Goal: Information Seeking & Learning: Learn about a topic

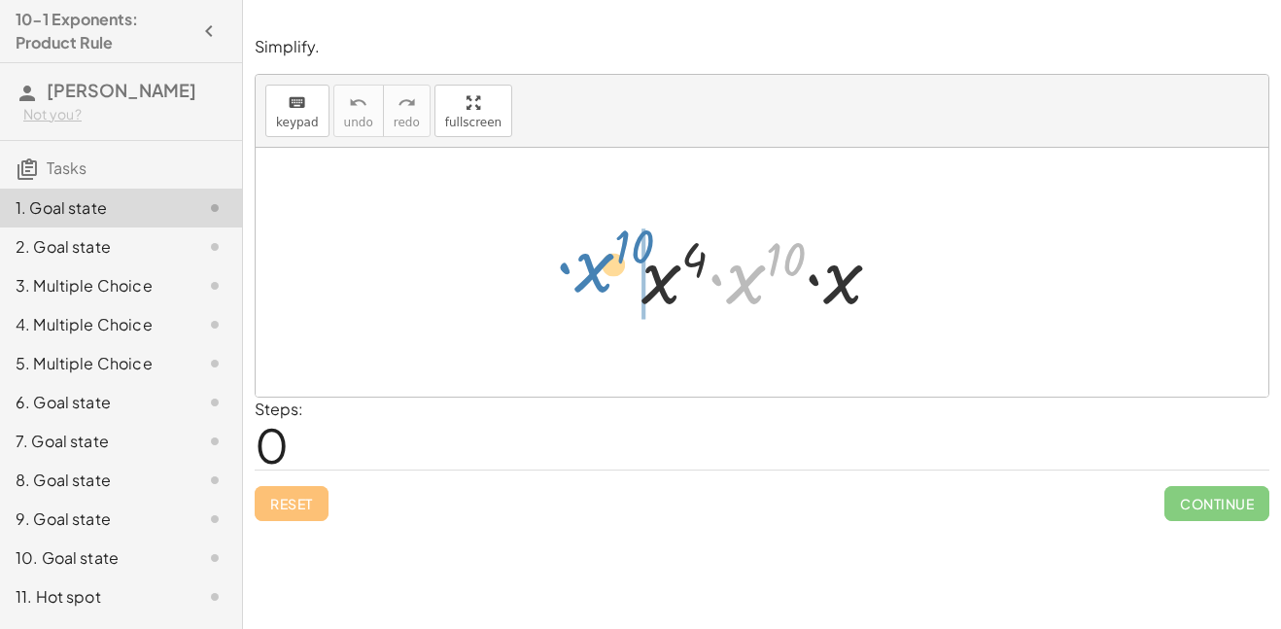
drag, startPoint x: 716, startPoint y: 280, endPoint x: 564, endPoint y: 267, distance: 153.1
click at [564, 267] on div "· x 10 · x 4 · x 10 · x" at bounding box center [762, 272] width 1013 height 249
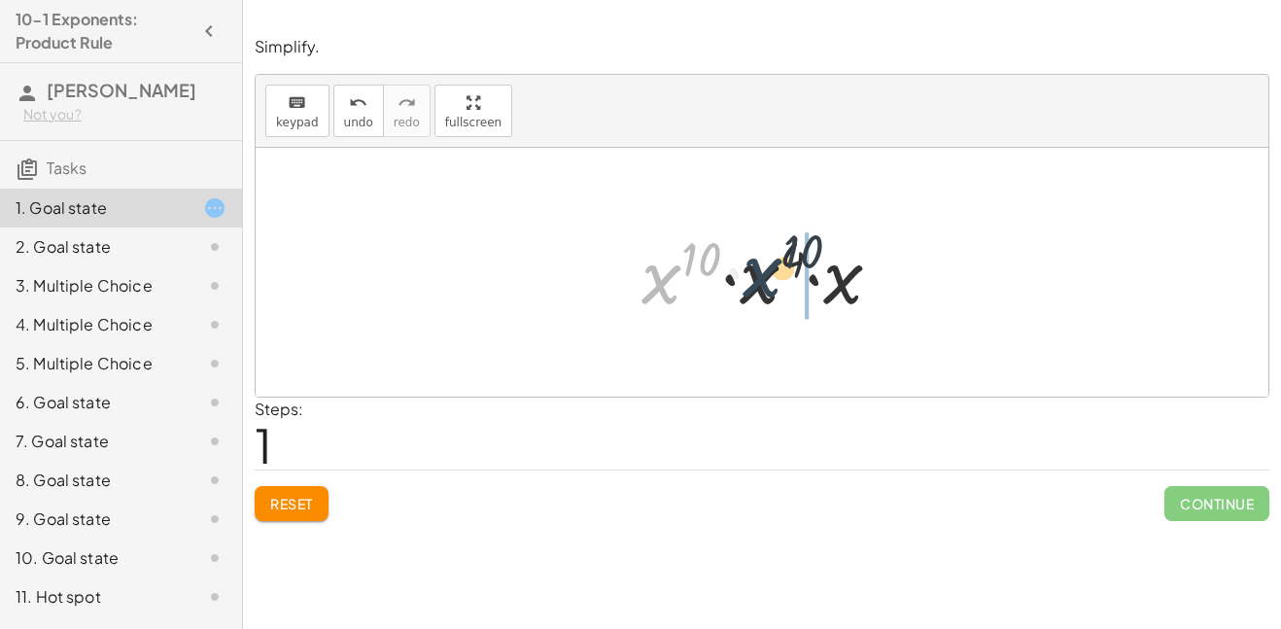
drag, startPoint x: 657, startPoint y: 285, endPoint x: 830, endPoint y: 280, distance: 173.1
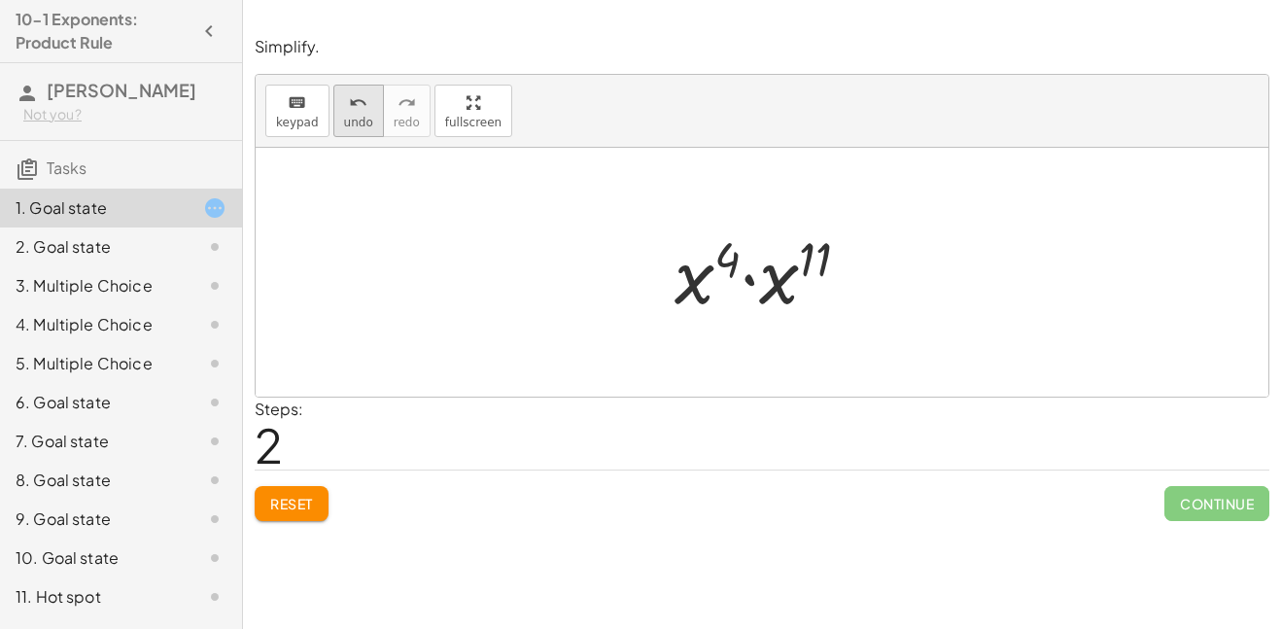
click at [353, 100] on icon "undo" at bounding box center [358, 102] width 18 height 23
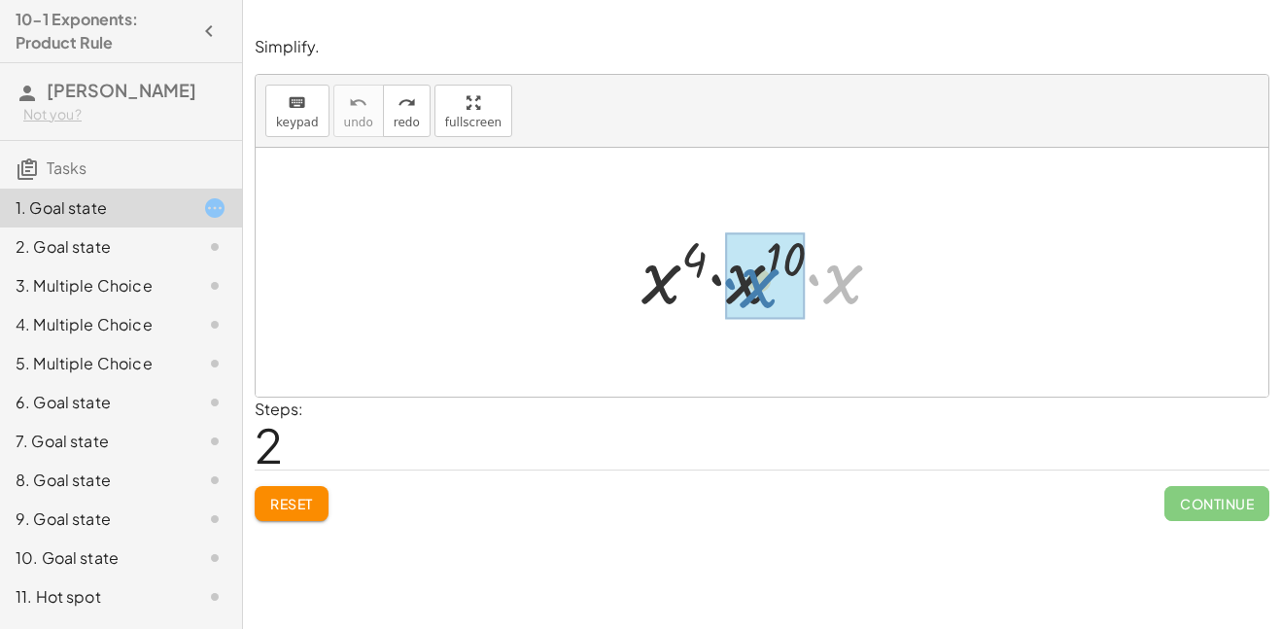
drag, startPoint x: 851, startPoint y: 286, endPoint x: 763, endPoint y: 290, distance: 87.6
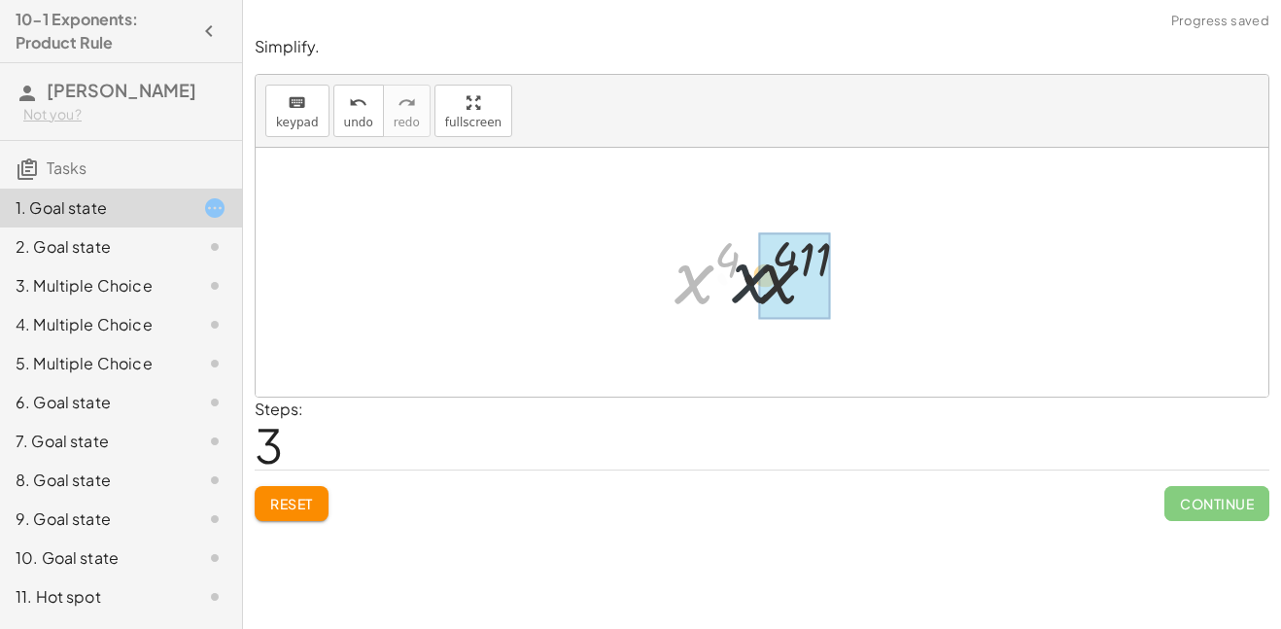
drag, startPoint x: 691, startPoint y: 292, endPoint x: 783, endPoint y: 289, distance: 91.4
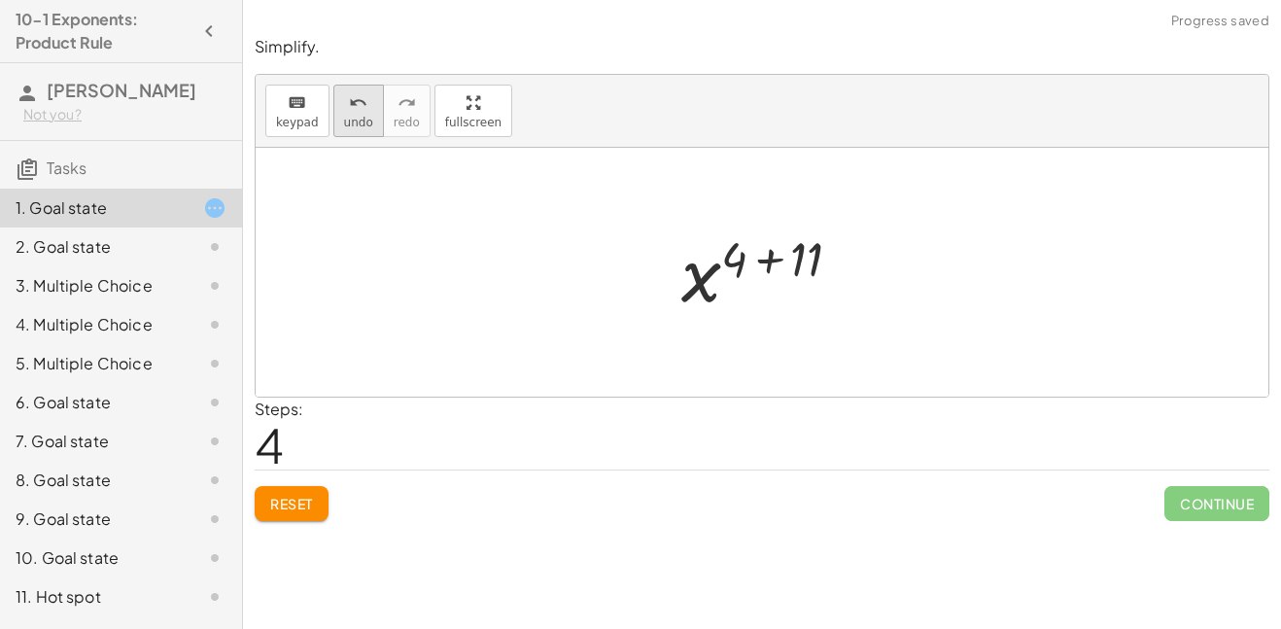
click at [344, 125] on span "undo" at bounding box center [358, 123] width 29 height 14
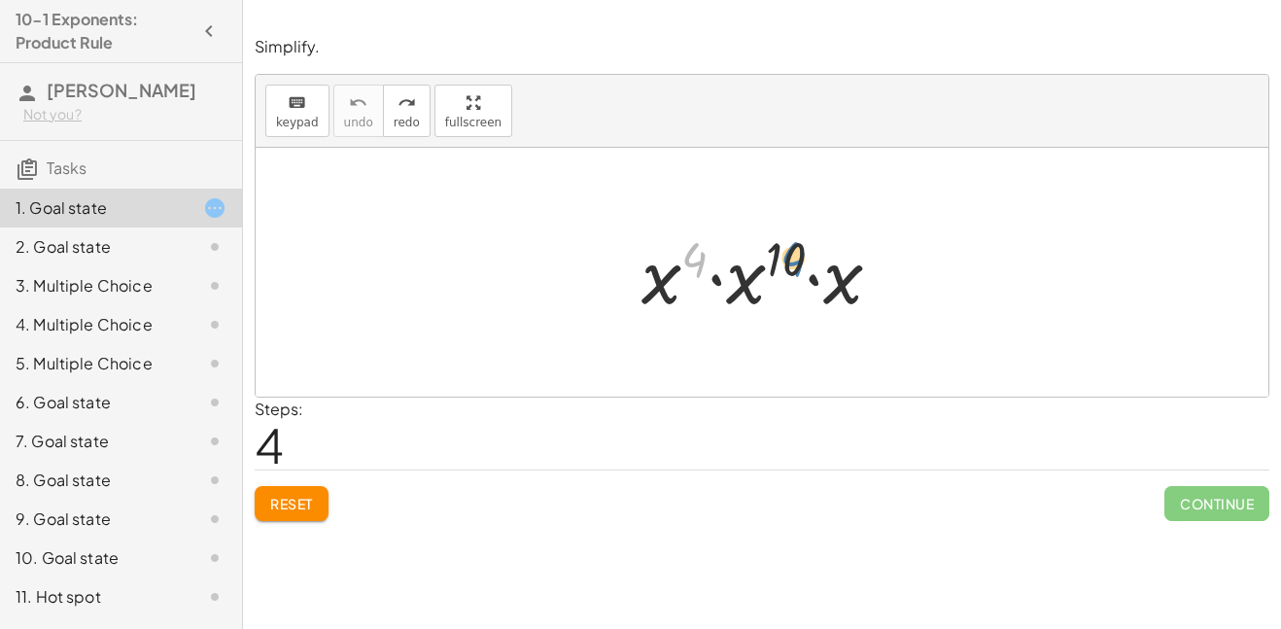
drag, startPoint x: 690, startPoint y: 257, endPoint x: 790, endPoint y: 256, distance: 100.1
click at [790, 256] on div at bounding box center [769, 273] width 275 height 100
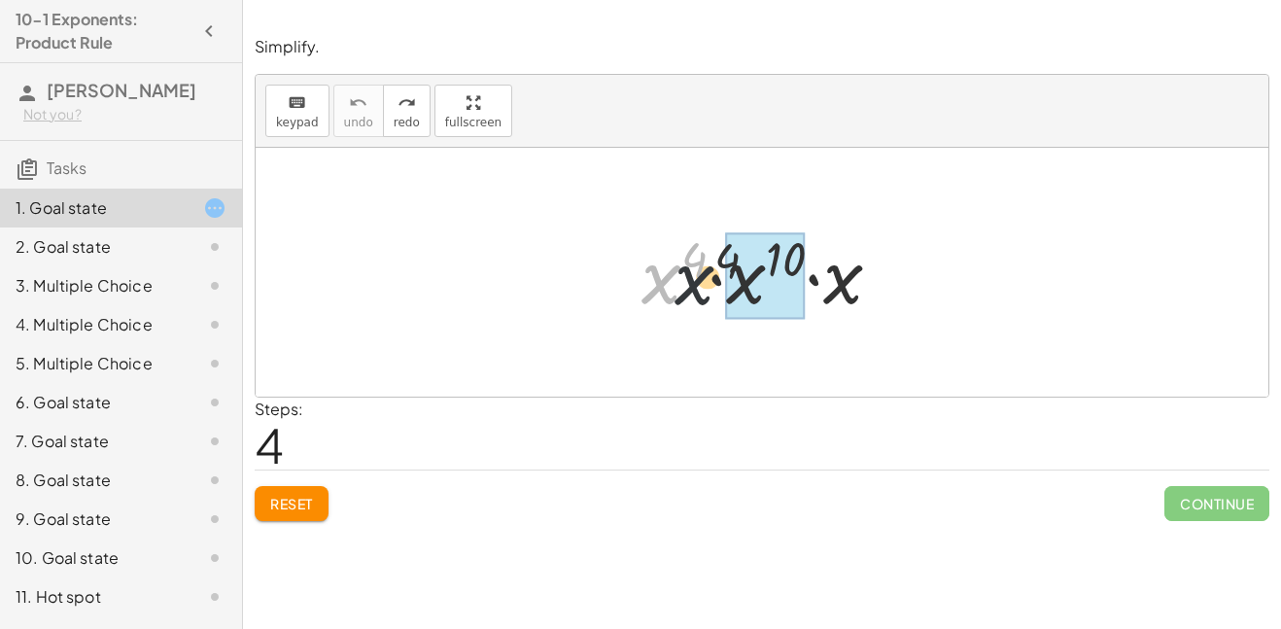
drag, startPoint x: 652, startPoint y: 287, endPoint x: 743, endPoint y: 287, distance: 90.4
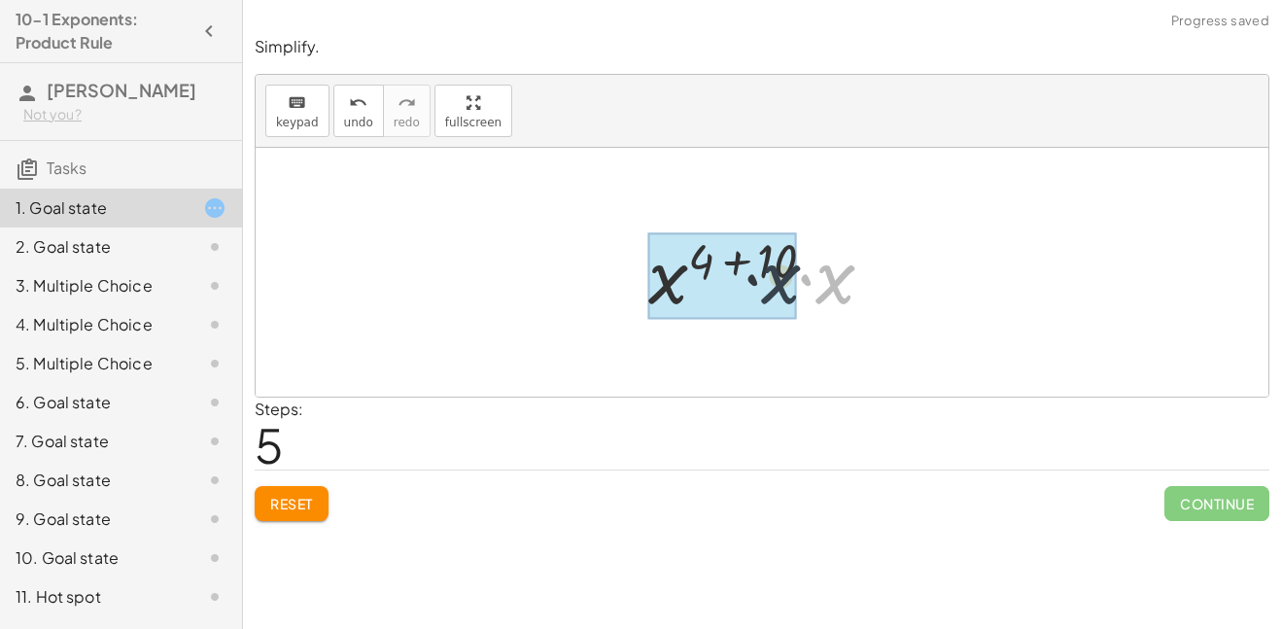
drag, startPoint x: 845, startPoint y: 300, endPoint x: 767, endPoint y: 293, distance: 78.2
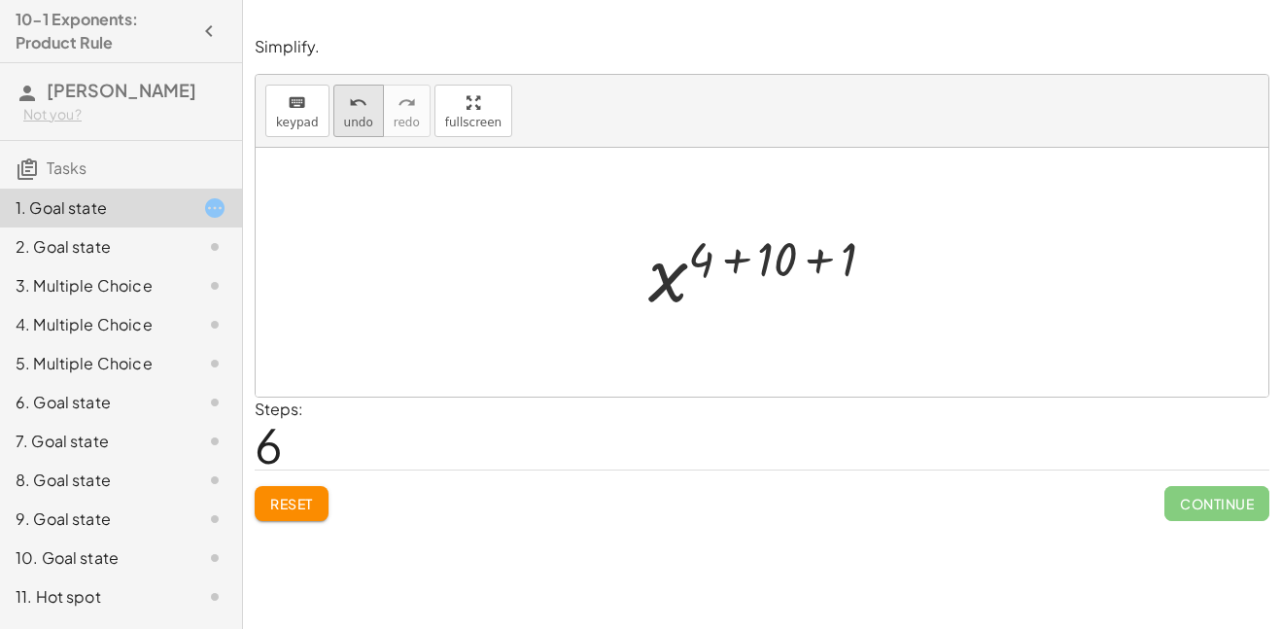
click at [356, 118] on span "undo" at bounding box center [358, 123] width 29 height 14
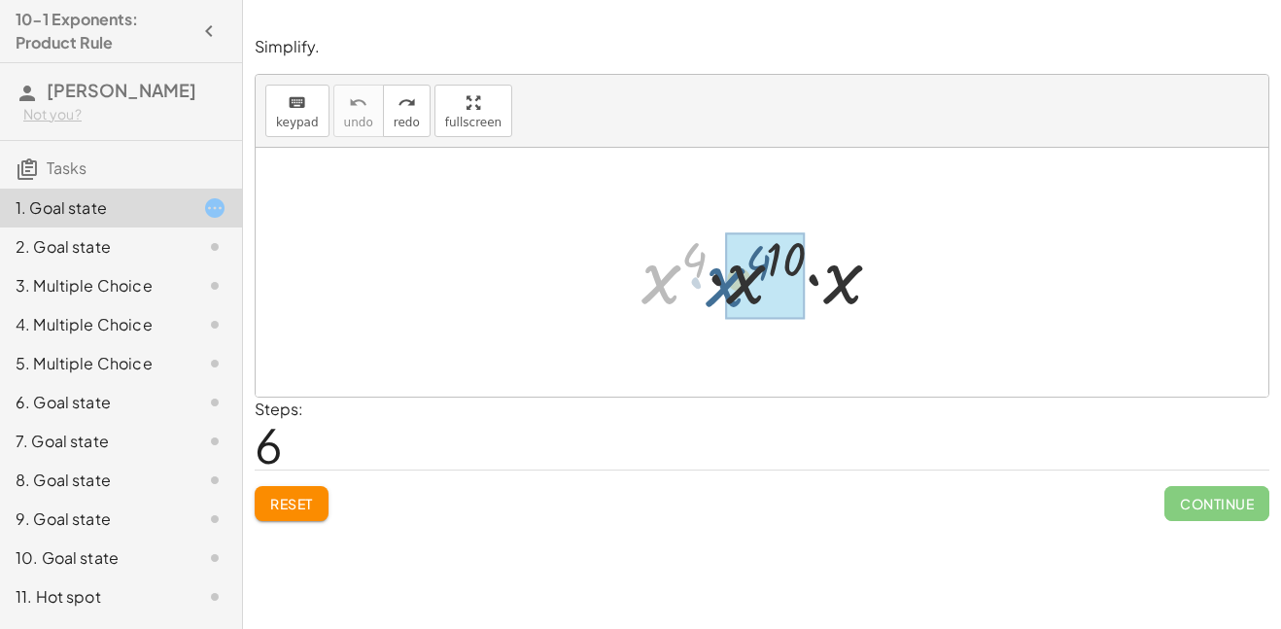
drag, startPoint x: 653, startPoint y: 286, endPoint x: 733, endPoint y: 290, distance: 79.8
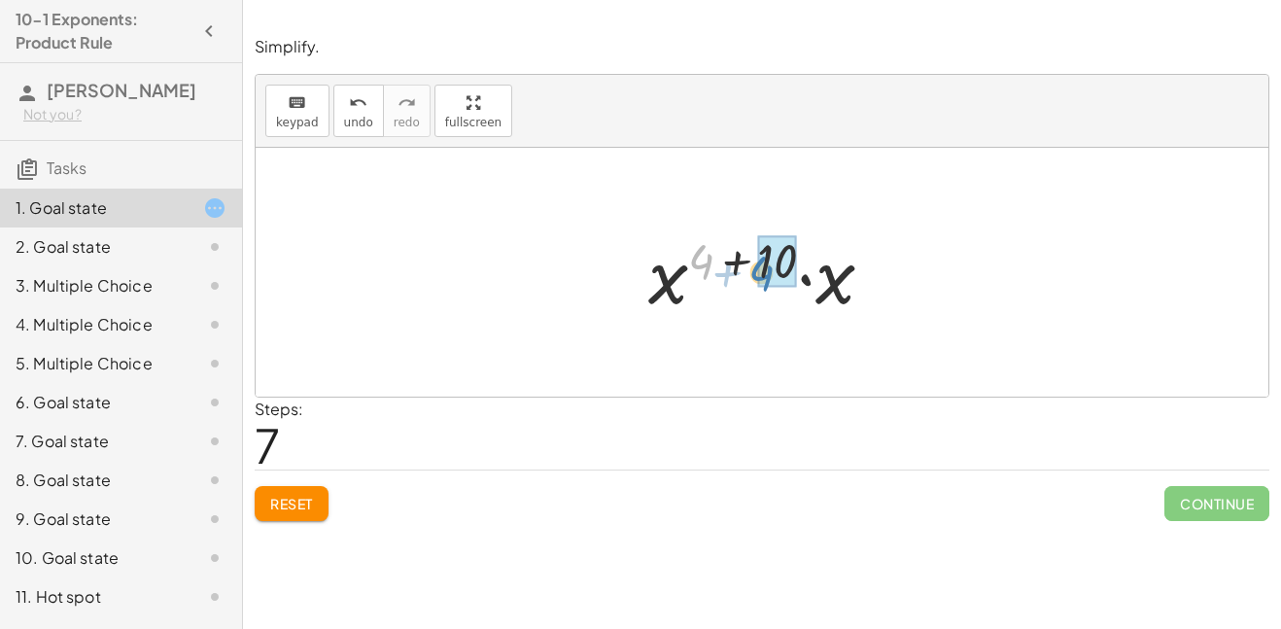
drag, startPoint x: 707, startPoint y: 267, endPoint x: 769, endPoint y: 279, distance: 63.3
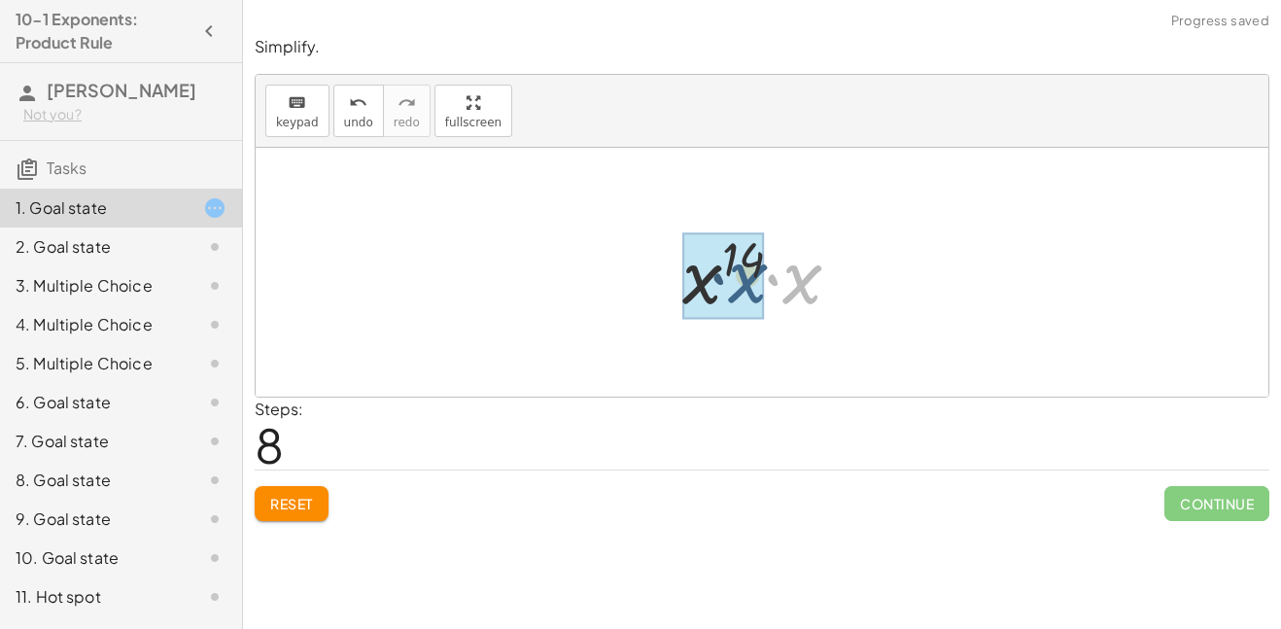
drag, startPoint x: 792, startPoint y: 291, endPoint x: 717, endPoint y: 289, distance: 74.9
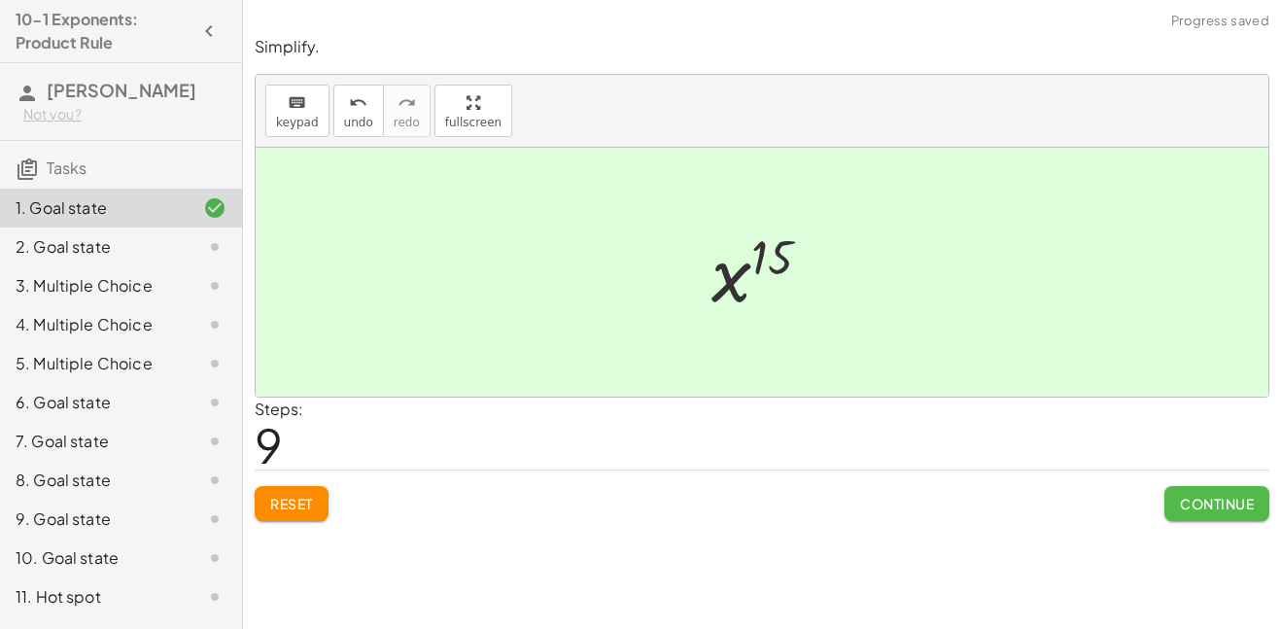
click at [1174, 503] on button "Continue" at bounding box center [1217, 503] width 105 height 35
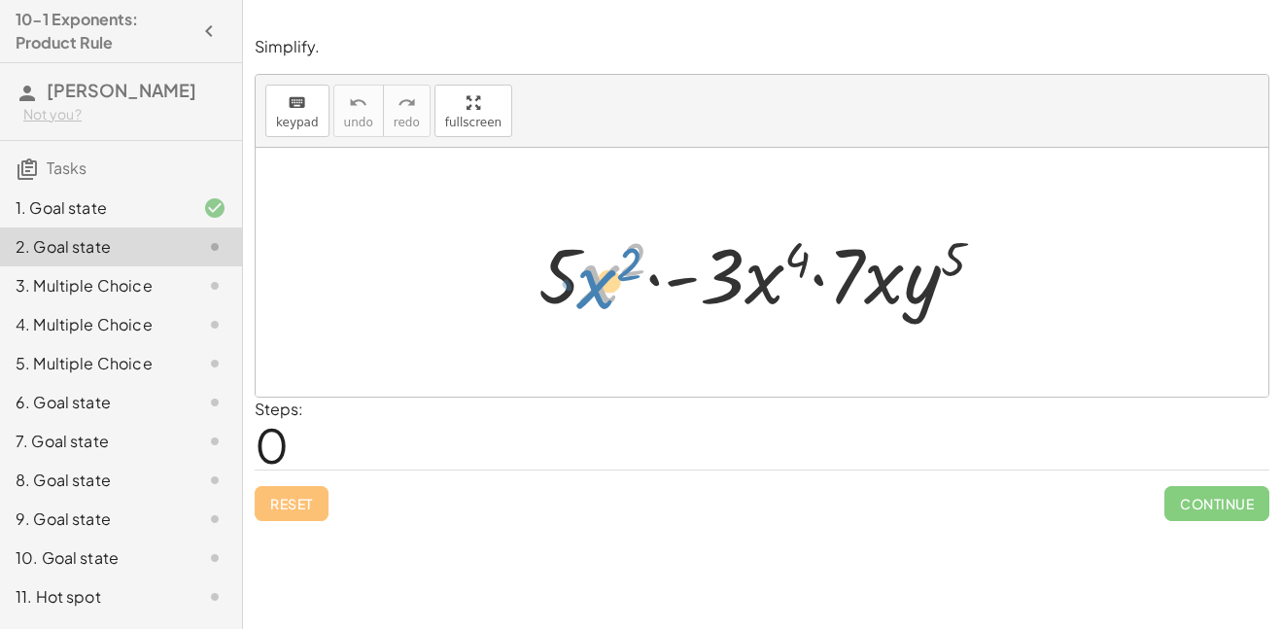
click at [595, 293] on div at bounding box center [769, 273] width 481 height 100
click at [591, 288] on div at bounding box center [769, 273] width 481 height 100
drag, startPoint x: 595, startPoint y: 283, endPoint x: 766, endPoint y: 285, distance: 171.1
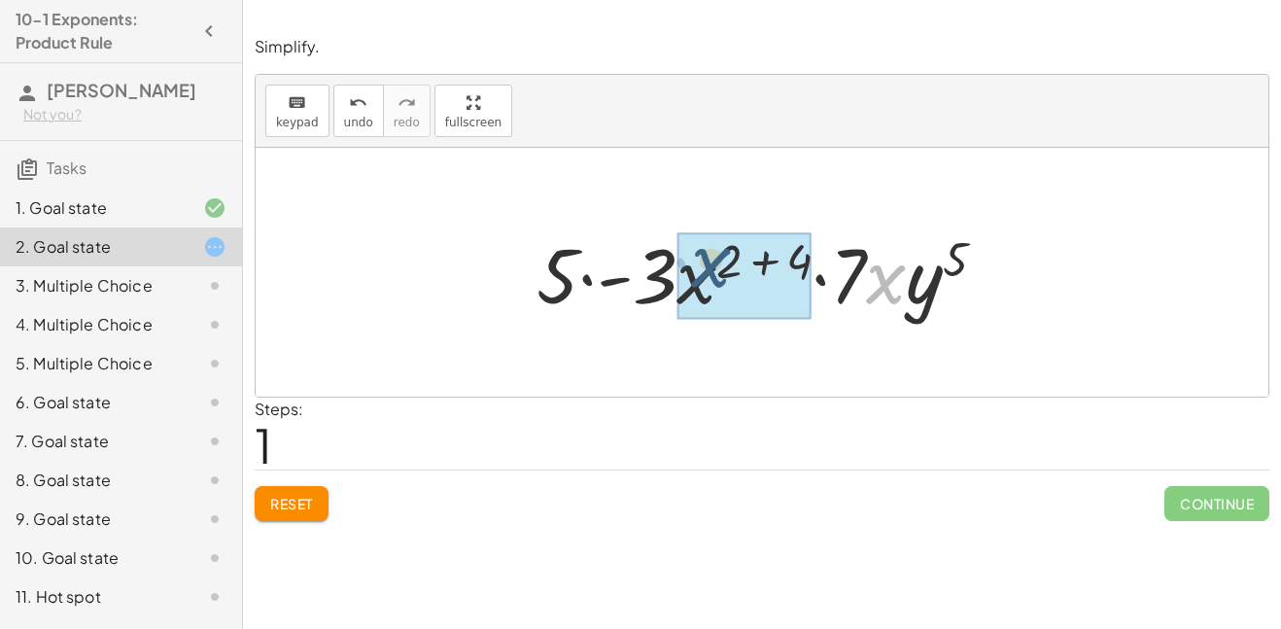
drag, startPoint x: 877, startPoint y: 287, endPoint x: 701, endPoint y: 271, distance: 176.6
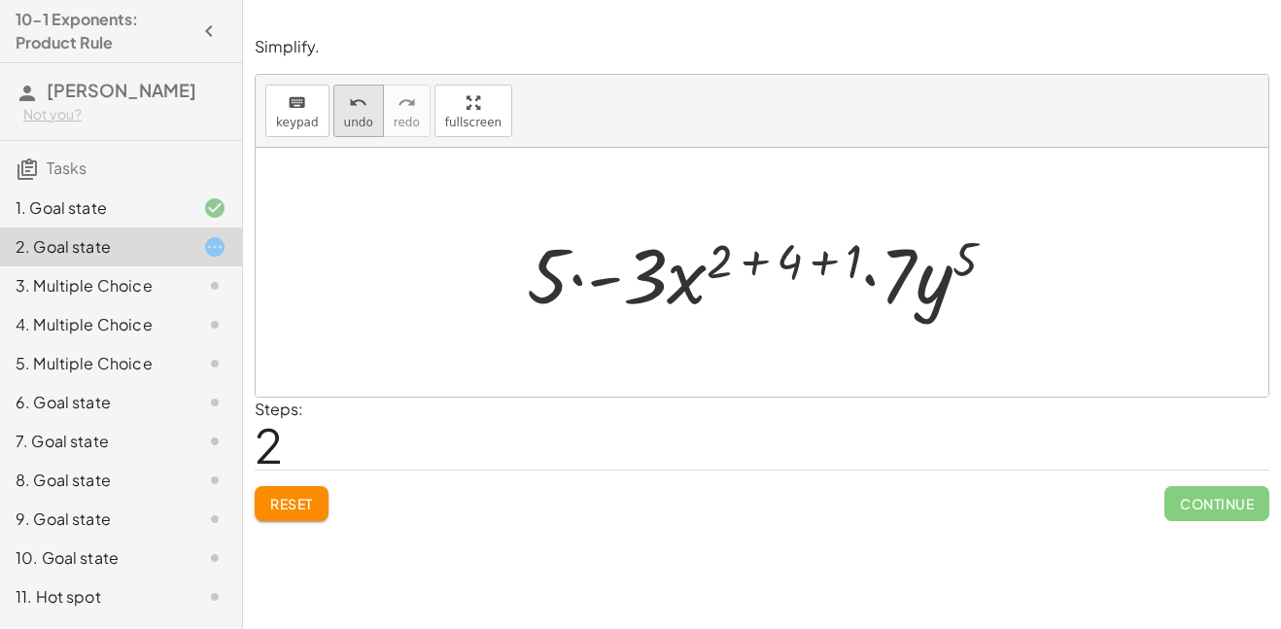
click at [346, 117] on span "undo" at bounding box center [358, 123] width 29 height 14
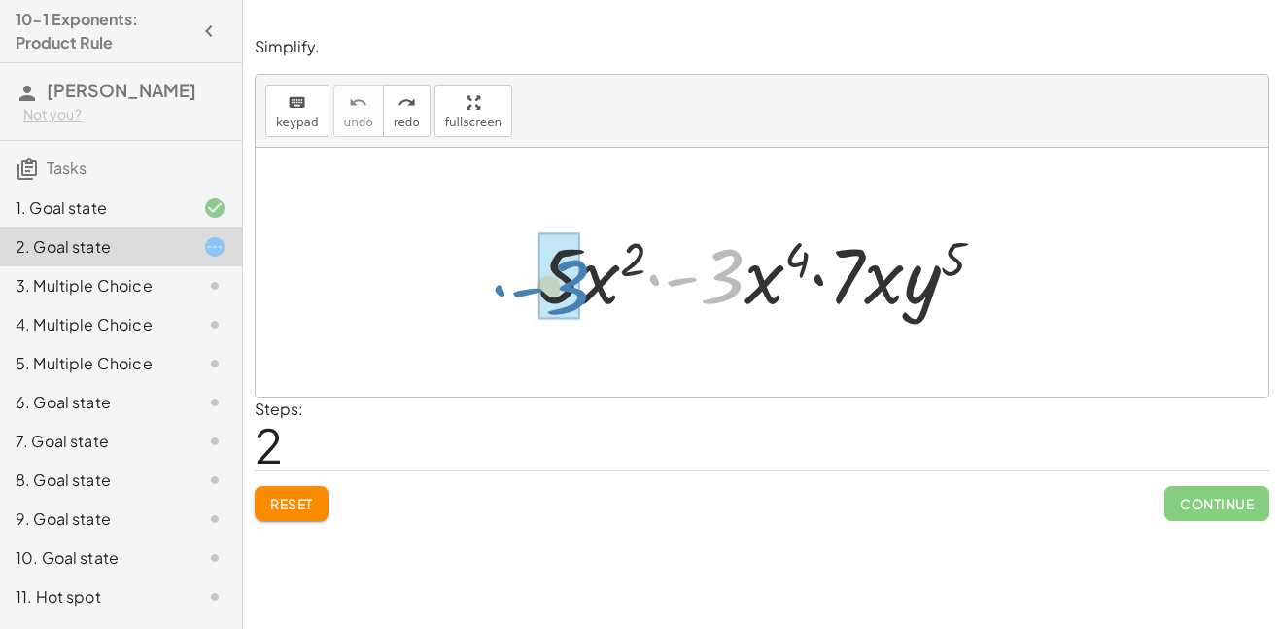
drag, startPoint x: 726, startPoint y: 287, endPoint x: 566, endPoint y: 295, distance: 160.6
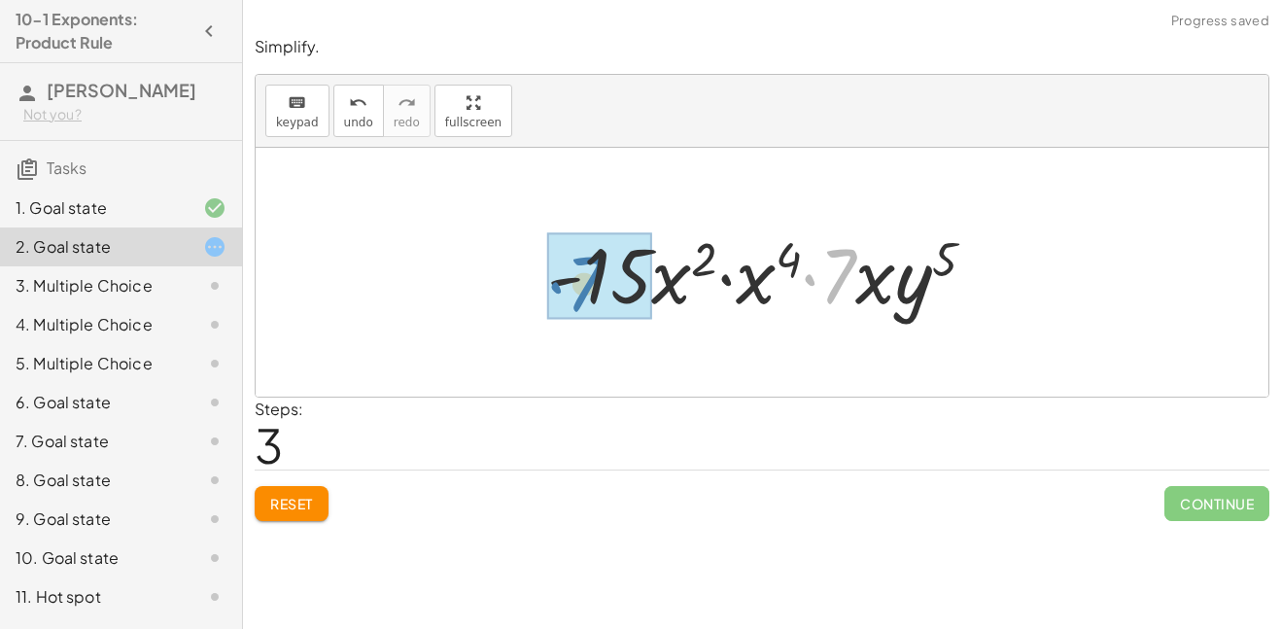
drag, startPoint x: 836, startPoint y: 288, endPoint x: 595, endPoint y: 293, distance: 241.1
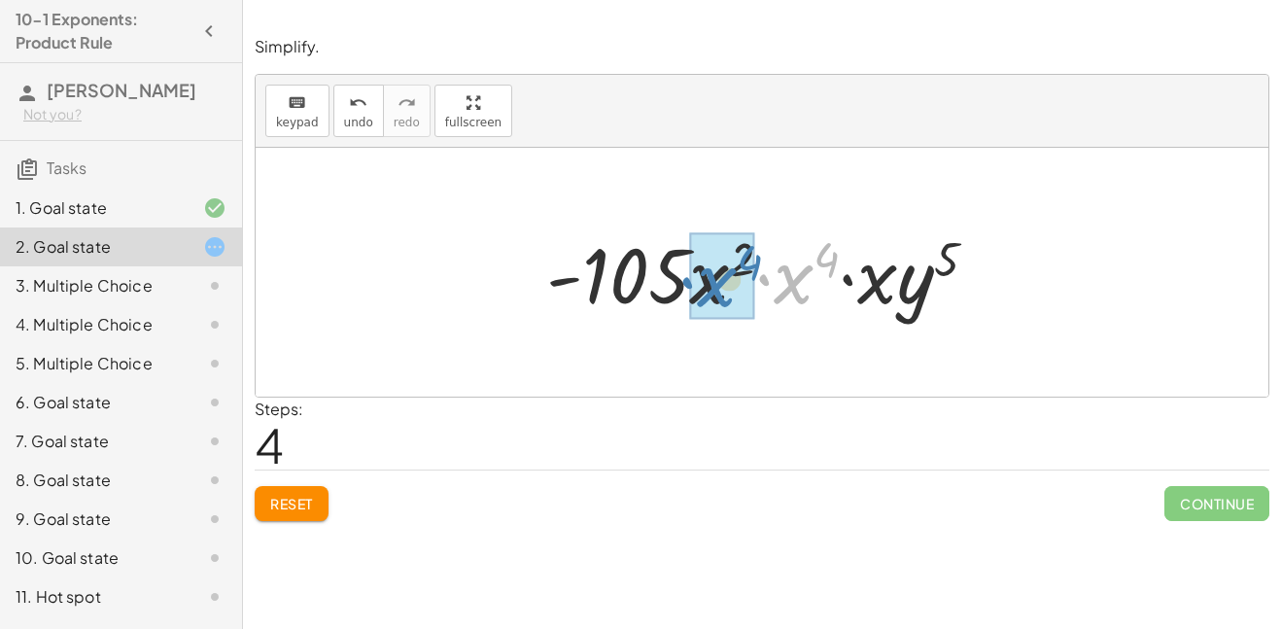
drag, startPoint x: 785, startPoint y: 294, endPoint x: 709, endPoint y: 296, distance: 76.9
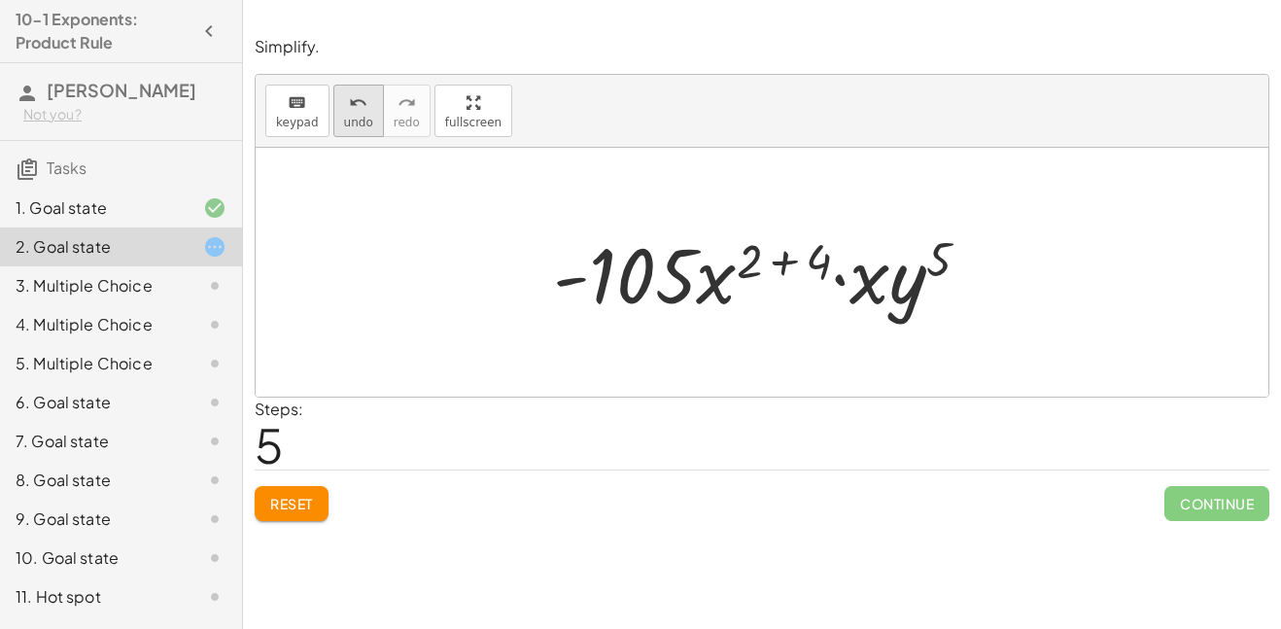
click at [350, 113] on button "undo undo" at bounding box center [358, 111] width 51 height 52
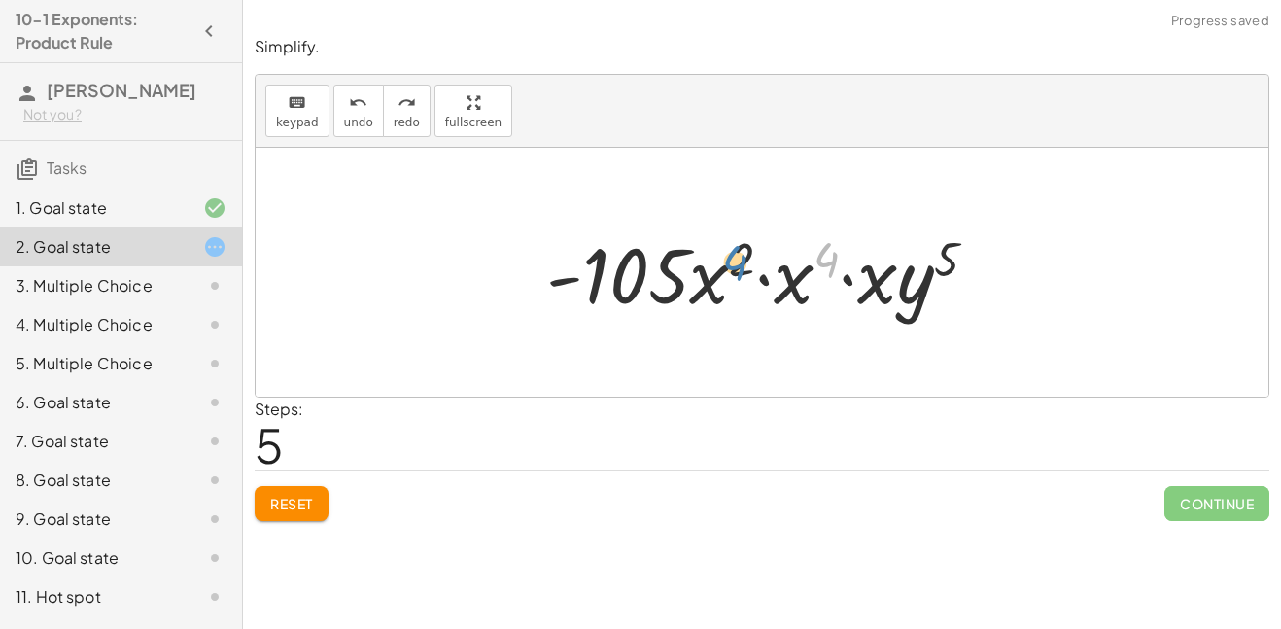
drag, startPoint x: 827, startPoint y: 262, endPoint x: 735, endPoint y: 265, distance: 92.4
click at [735, 265] on div at bounding box center [770, 273] width 467 height 100
click at [825, 269] on div at bounding box center [770, 273] width 467 height 100
drag, startPoint x: 830, startPoint y: 259, endPoint x: 735, endPoint y: 262, distance: 95.3
click at [735, 262] on div at bounding box center [770, 273] width 467 height 100
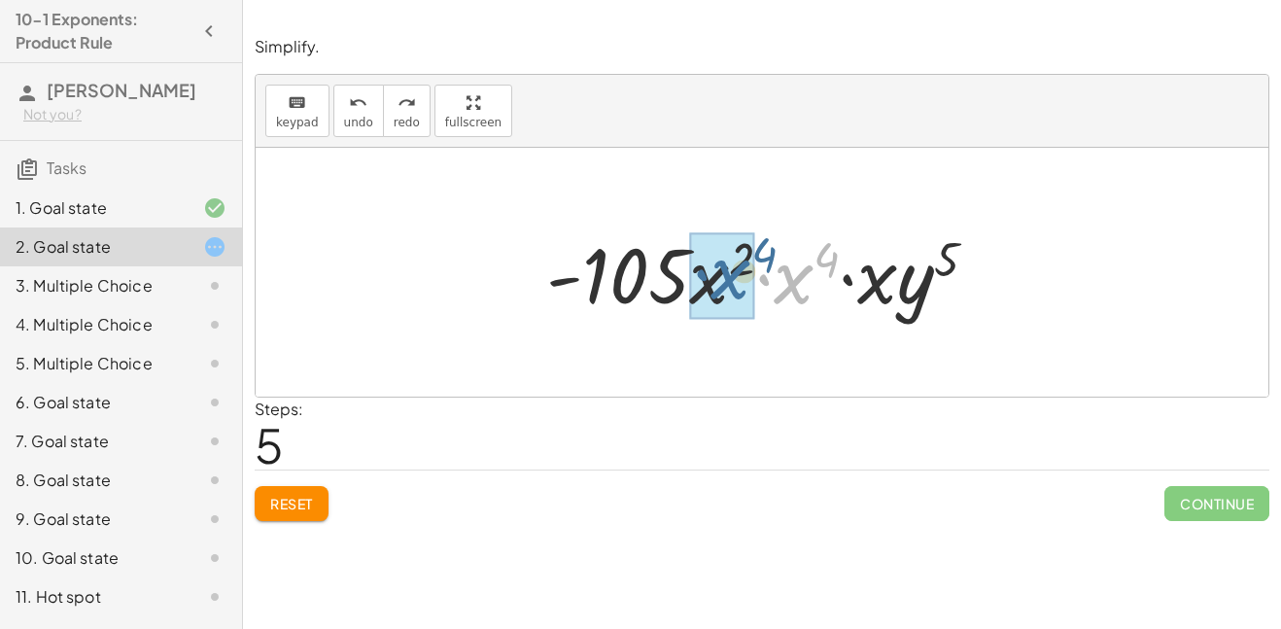
drag, startPoint x: 803, startPoint y: 274, endPoint x: 734, endPoint y: 266, distance: 69.5
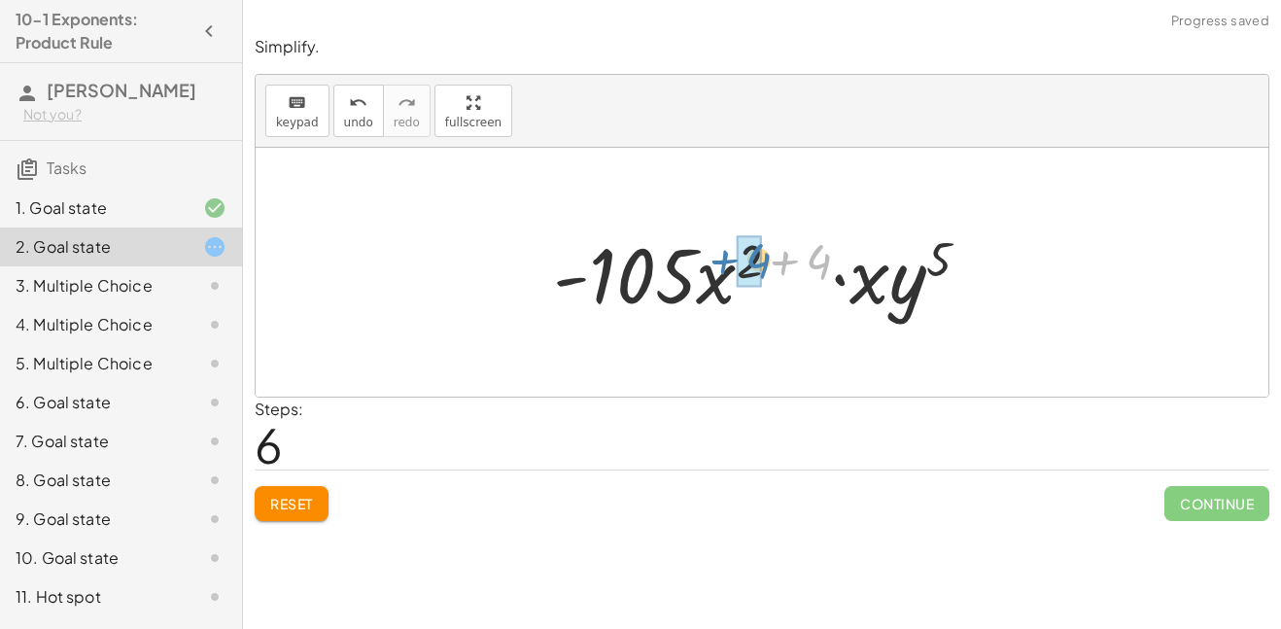
drag, startPoint x: 810, startPoint y: 262, endPoint x: 749, endPoint y: 262, distance: 61.3
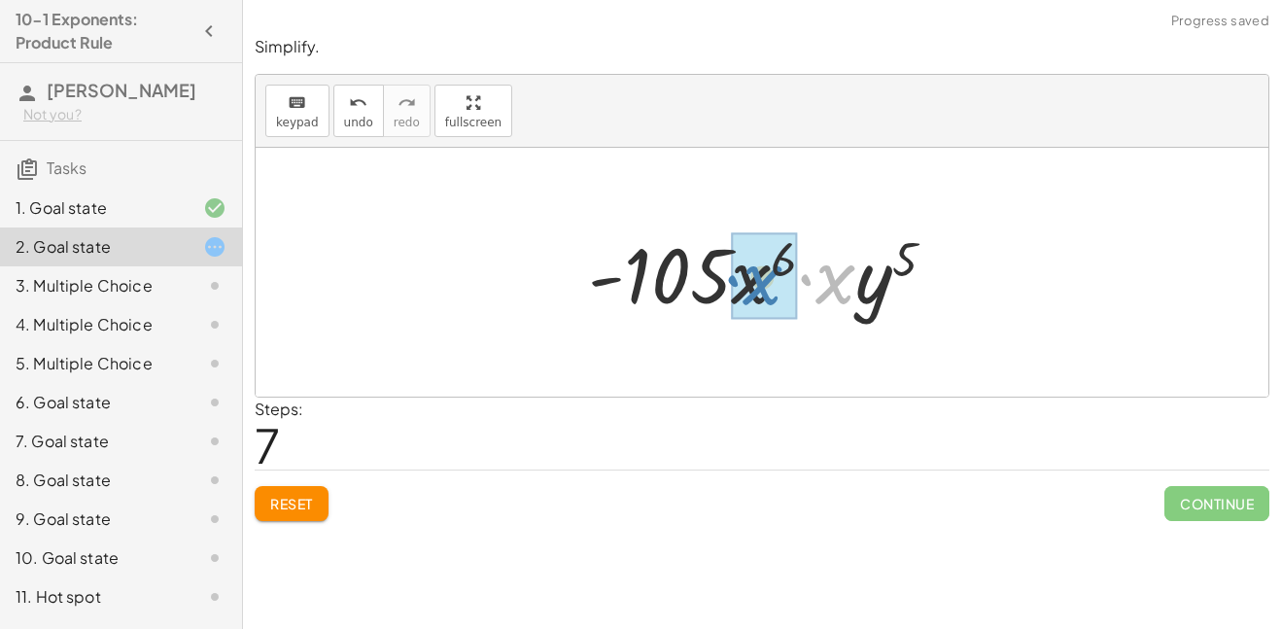
drag, startPoint x: 836, startPoint y: 285, endPoint x: 761, endPoint y: 286, distance: 74.9
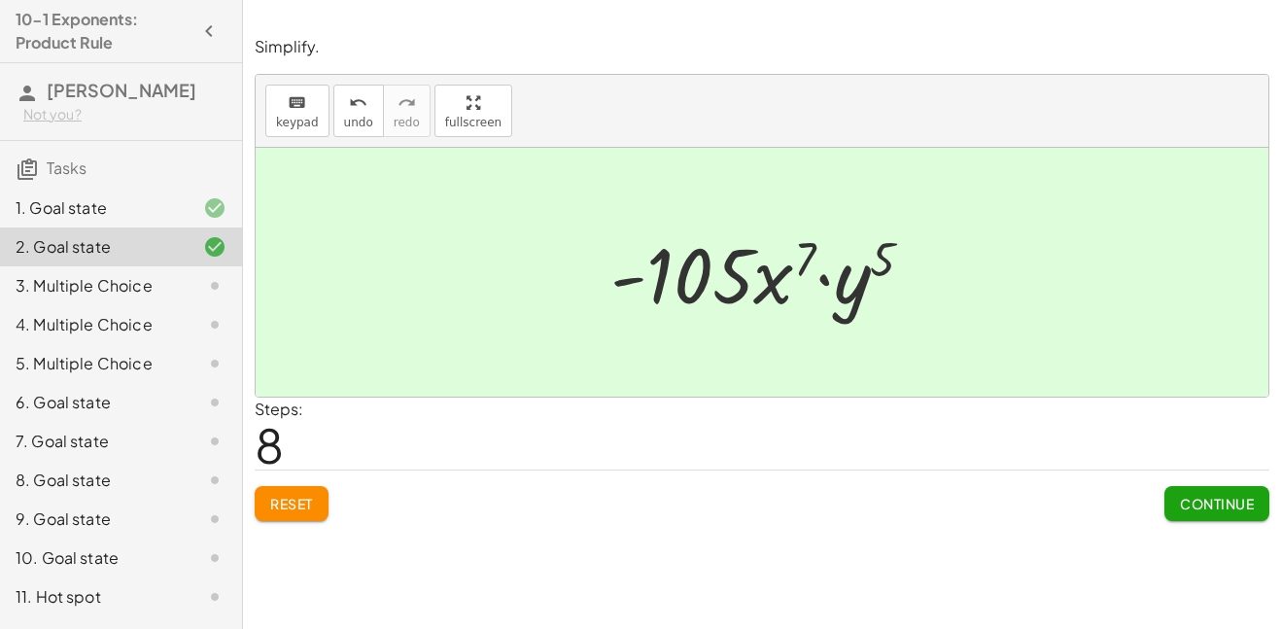
click at [1182, 506] on span "Continue" at bounding box center [1217, 503] width 74 height 17
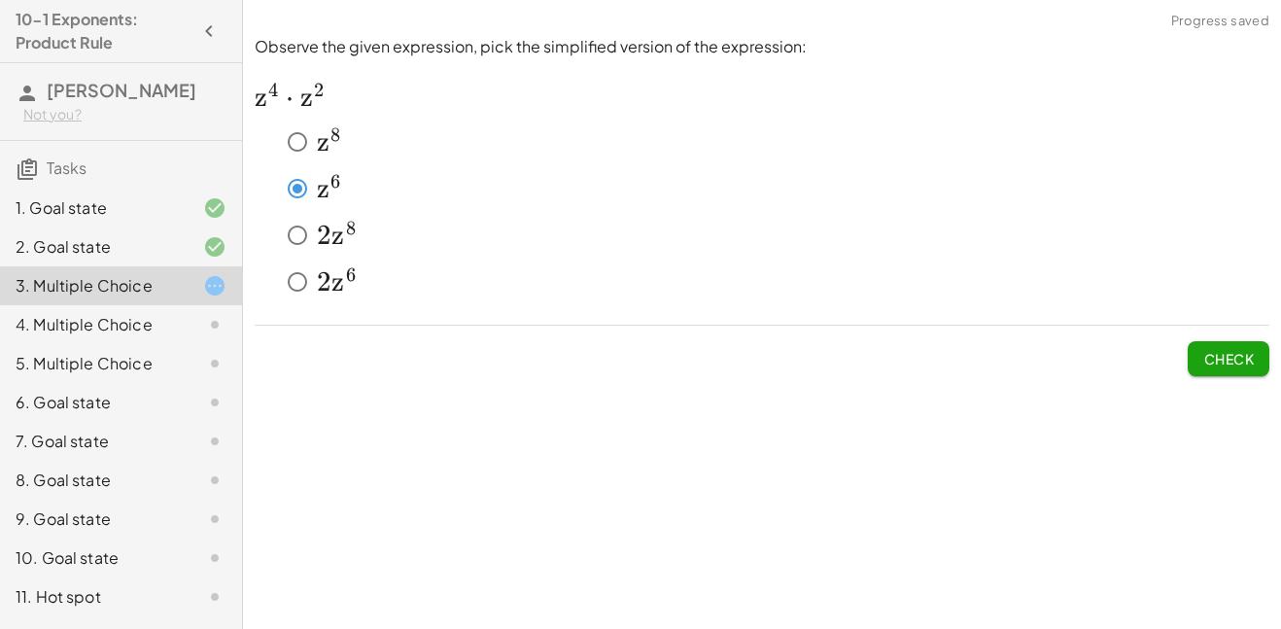
click at [1206, 361] on span "Check" at bounding box center [1228, 358] width 51 height 17
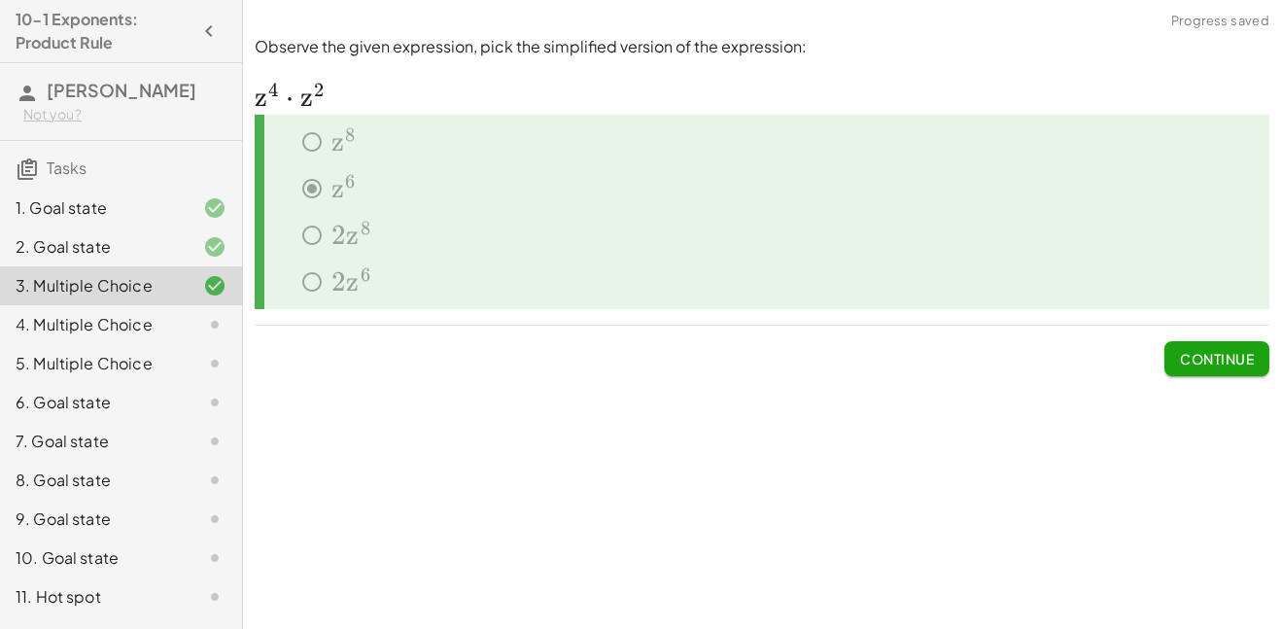
click at [1200, 359] on span "Continue" at bounding box center [1217, 358] width 74 height 17
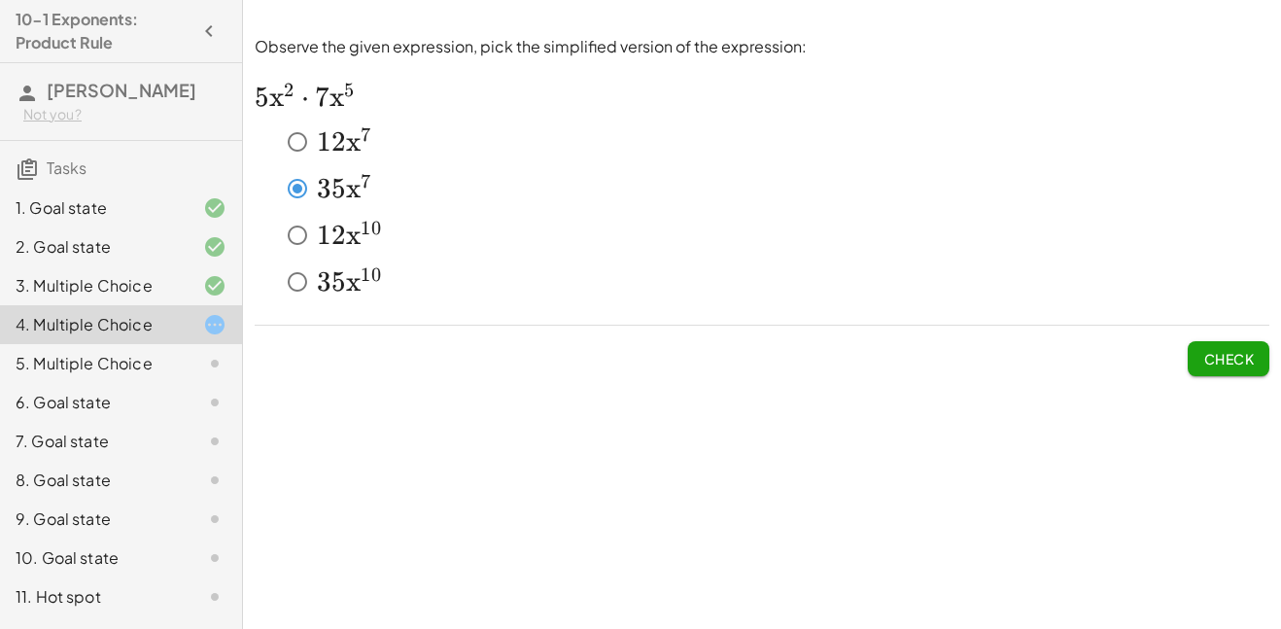
click at [1212, 365] on span "Check" at bounding box center [1228, 358] width 51 height 17
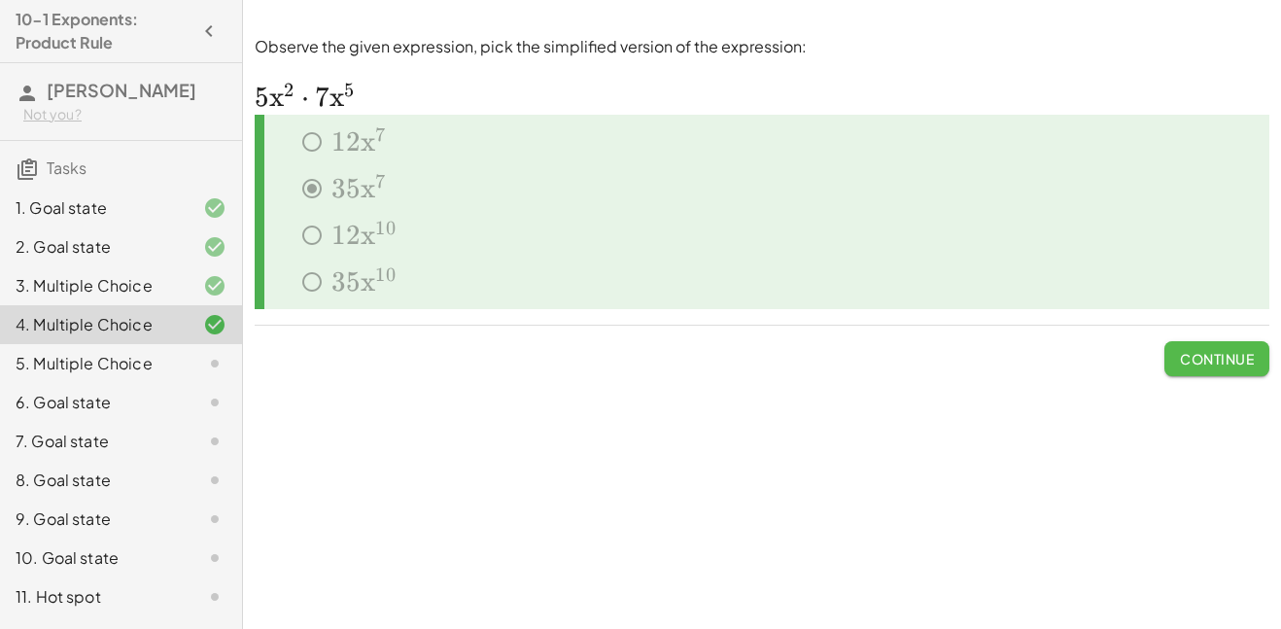
click at [1193, 362] on span "Continue" at bounding box center [1217, 358] width 74 height 17
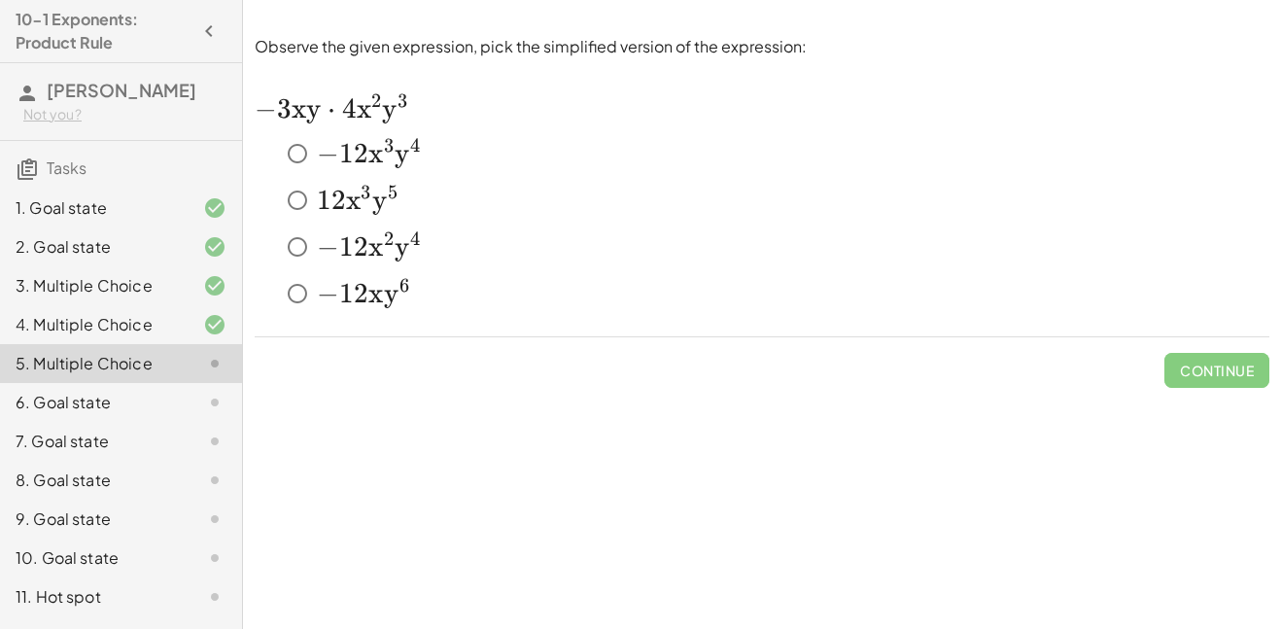
click at [349, 155] on span "1" at bounding box center [346, 153] width 15 height 33
click at [1221, 376] on span "Check" at bounding box center [1228, 370] width 51 height 17
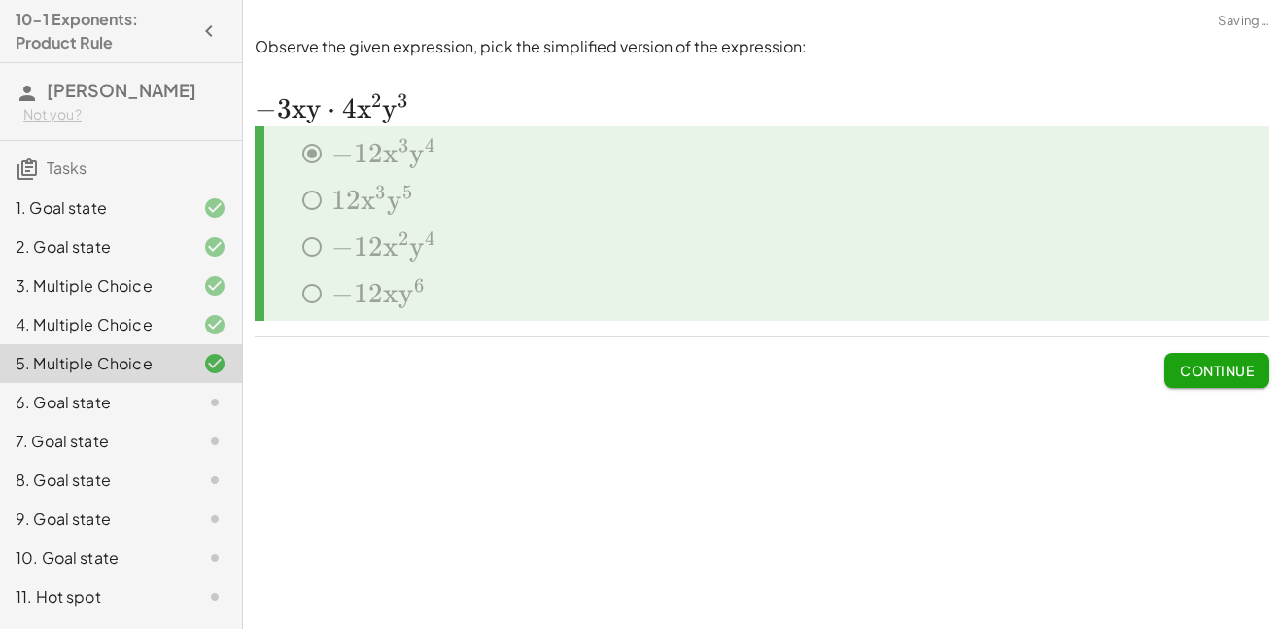
click at [1195, 371] on span "Continue" at bounding box center [1217, 370] width 74 height 17
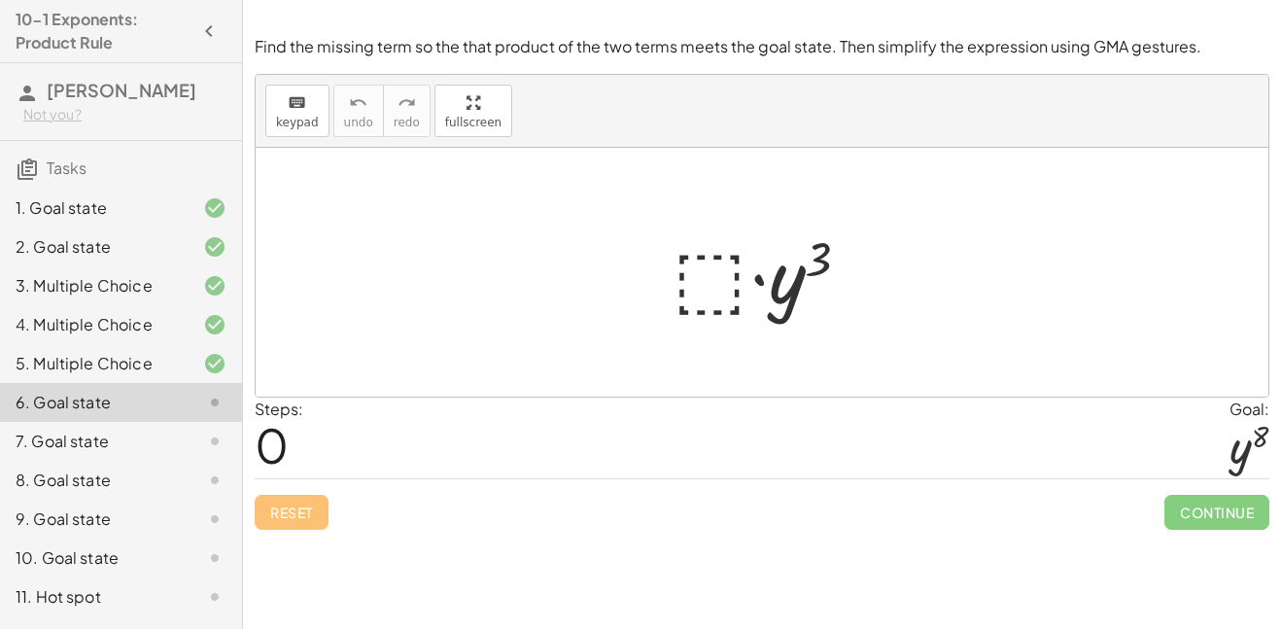
click at [698, 286] on div at bounding box center [769, 273] width 213 height 100
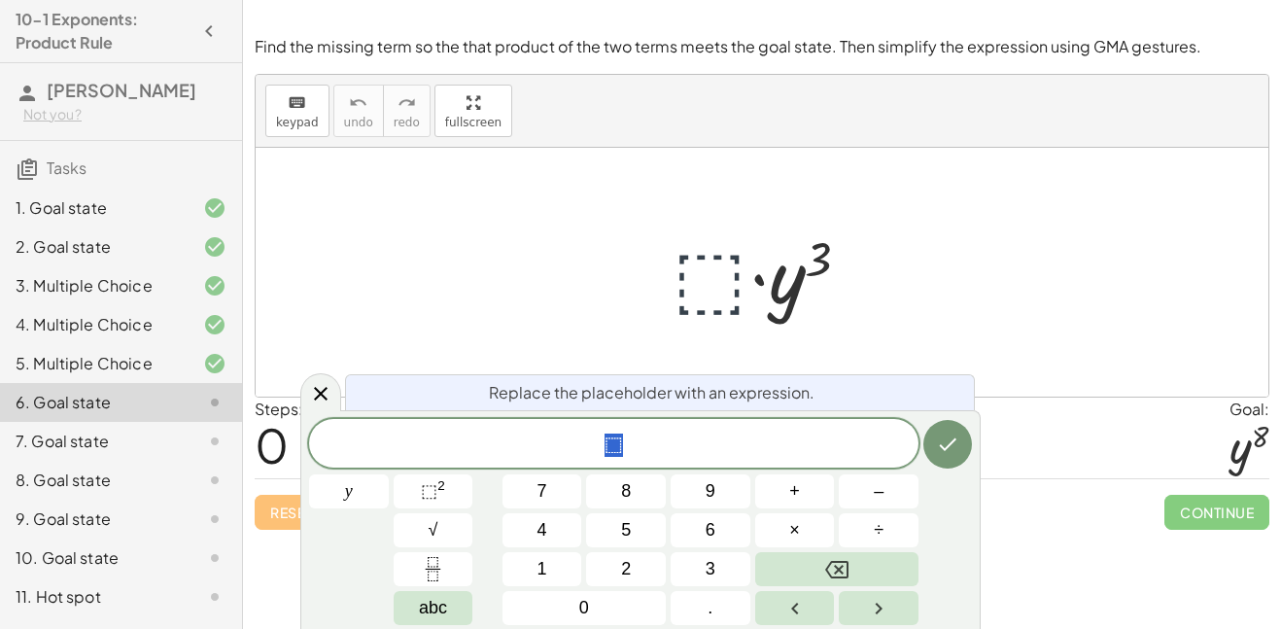
scroll to position [1, 0]
click at [363, 500] on button "y" at bounding box center [349, 491] width 80 height 34
click at [457, 504] on button "⬚ 2" at bounding box center [434, 491] width 80 height 34
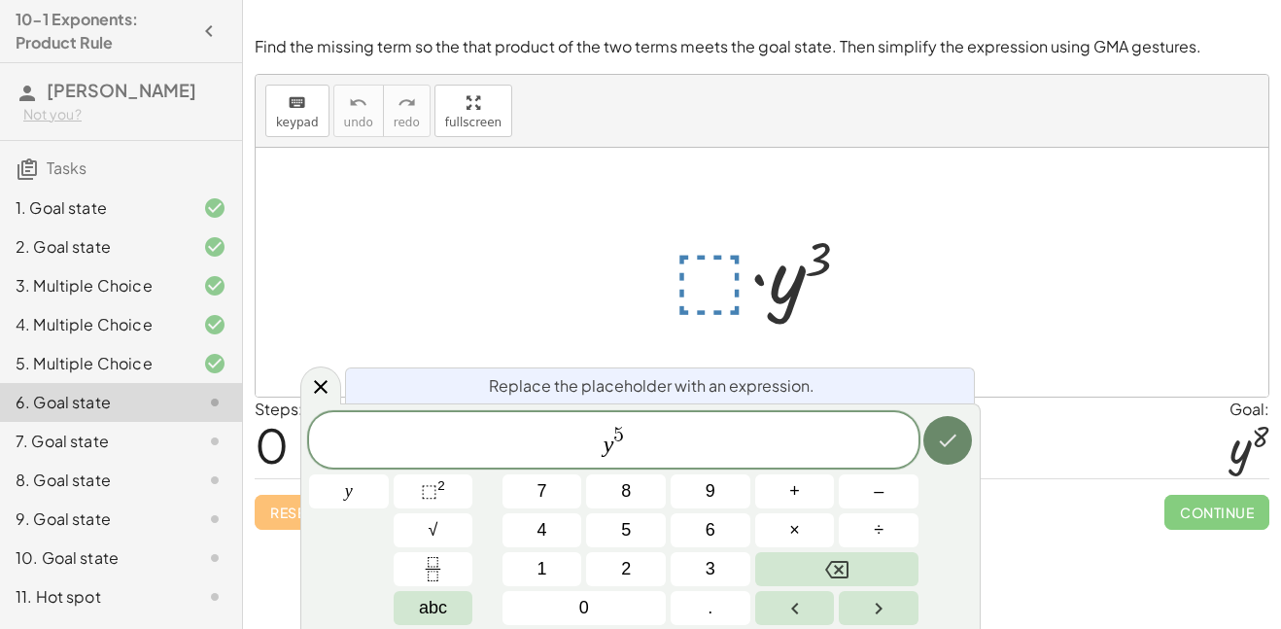
click at [952, 440] on icon "Done" at bounding box center [947, 440] width 23 height 23
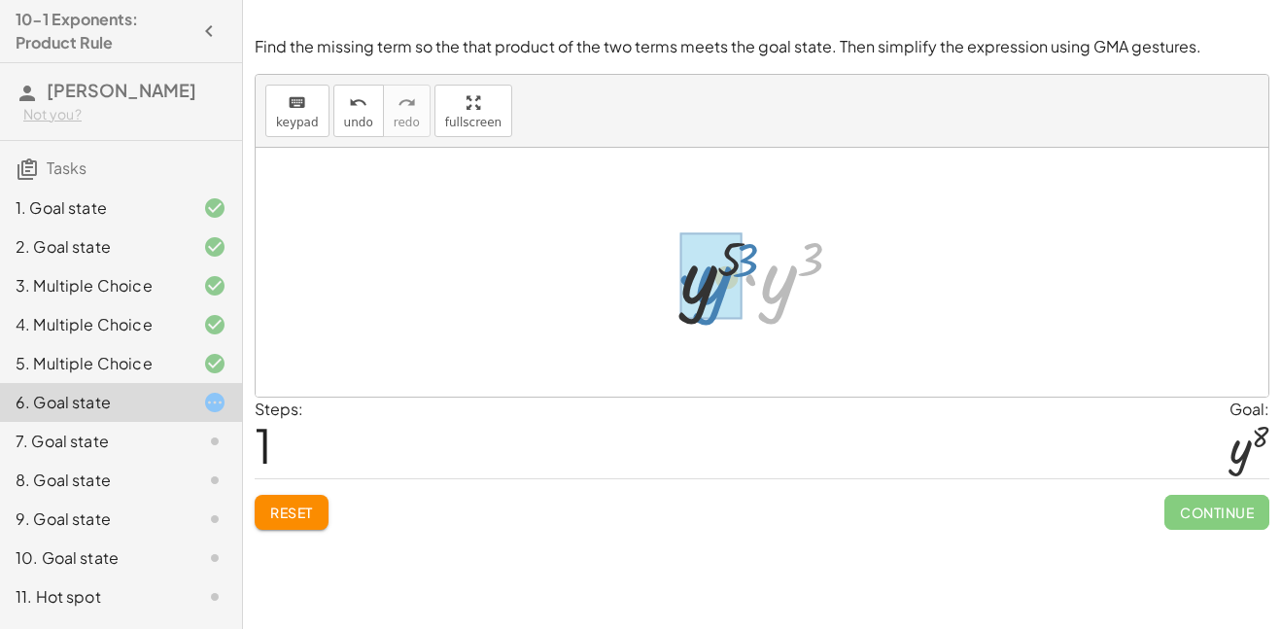
drag, startPoint x: 777, startPoint y: 292, endPoint x: 702, endPoint y: 292, distance: 74.9
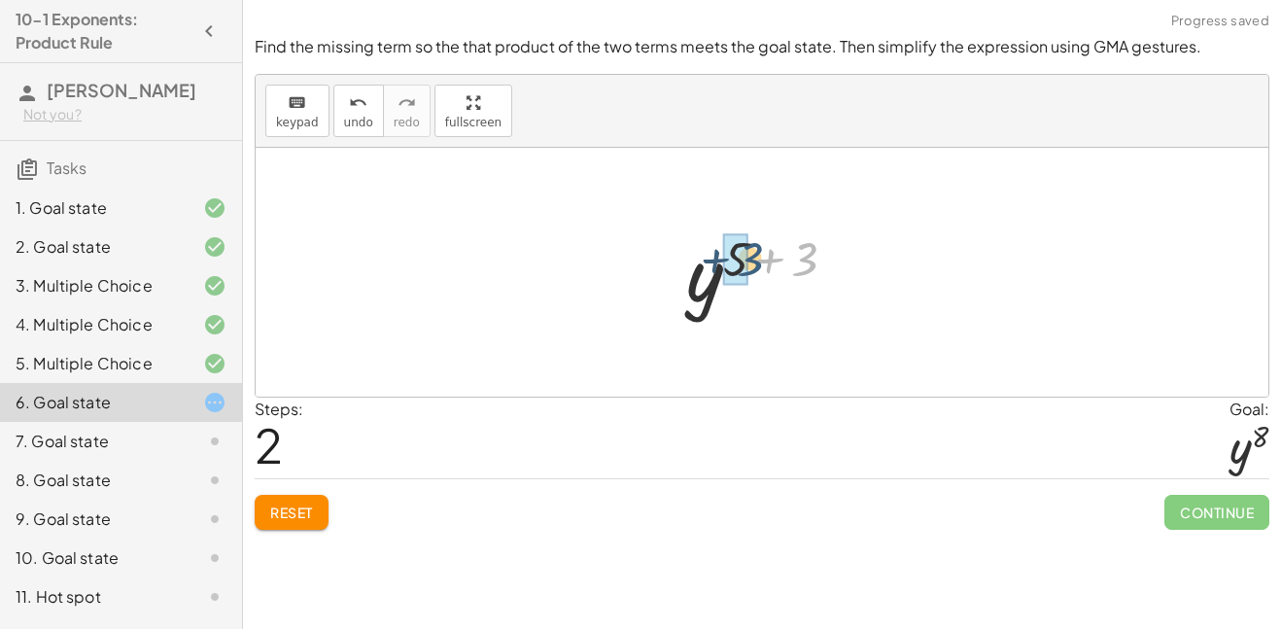
drag, startPoint x: 811, startPoint y: 267, endPoint x: 752, endPoint y: 266, distance: 58.3
click at [752, 266] on div at bounding box center [770, 273] width 186 height 96
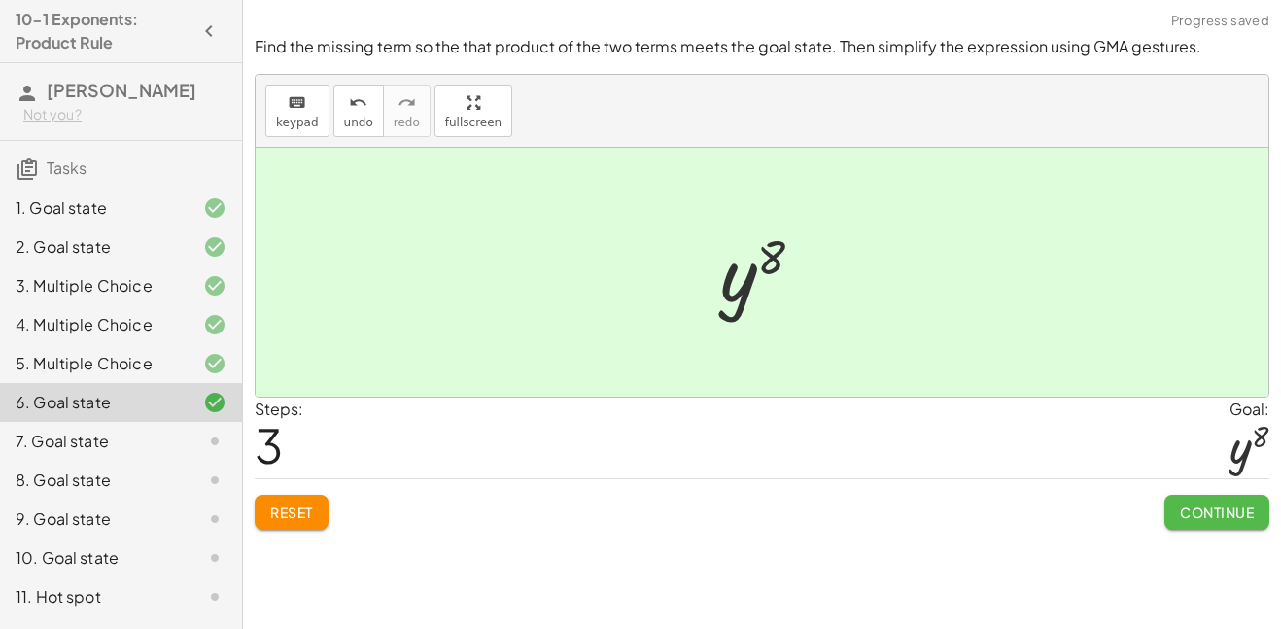
click at [1221, 517] on span "Continue" at bounding box center [1217, 512] width 74 height 17
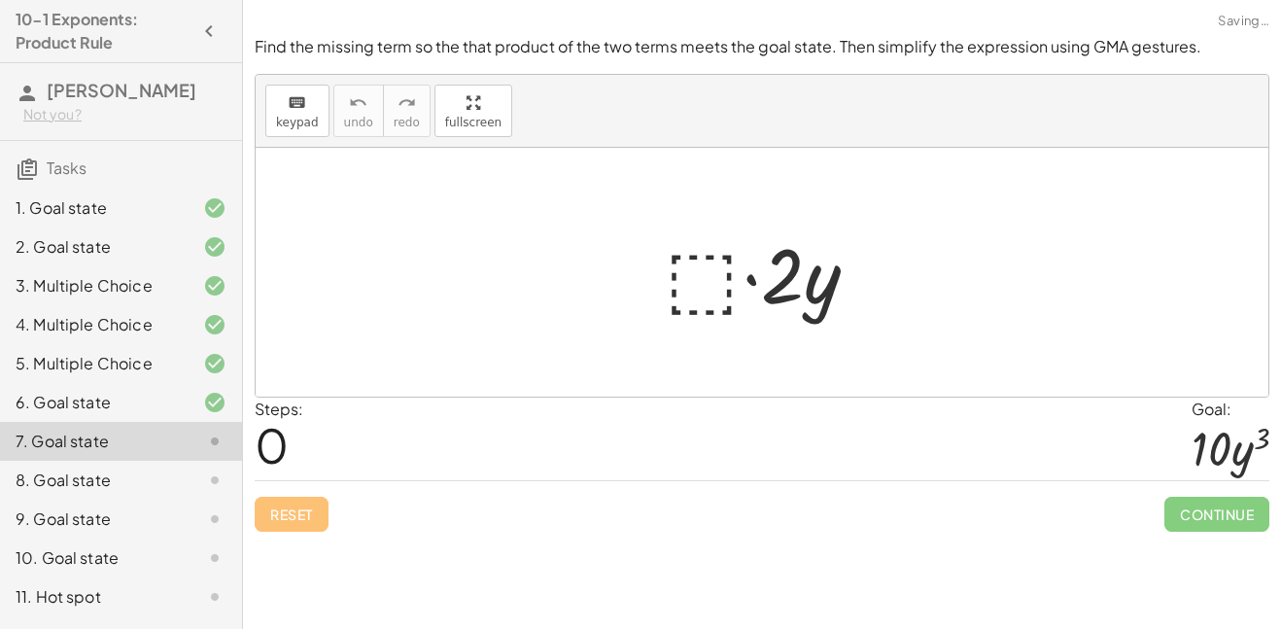
click at [692, 270] on div at bounding box center [769, 273] width 228 height 100
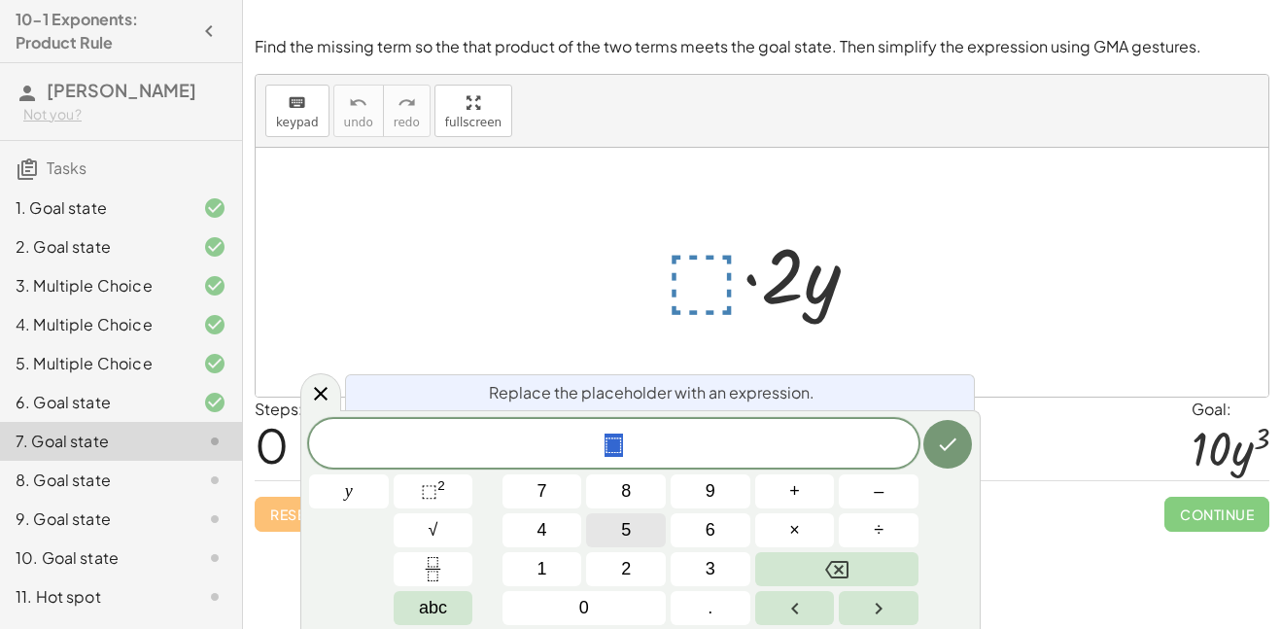
click at [639, 522] on button "5" at bounding box center [626, 530] width 80 height 34
click at [352, 489] on button "y" at bounding box center [349, 491] width 80 height 34
click at [455, 492] on button "⬚ 2" at bounding box center [434, 491] width 80 height 34
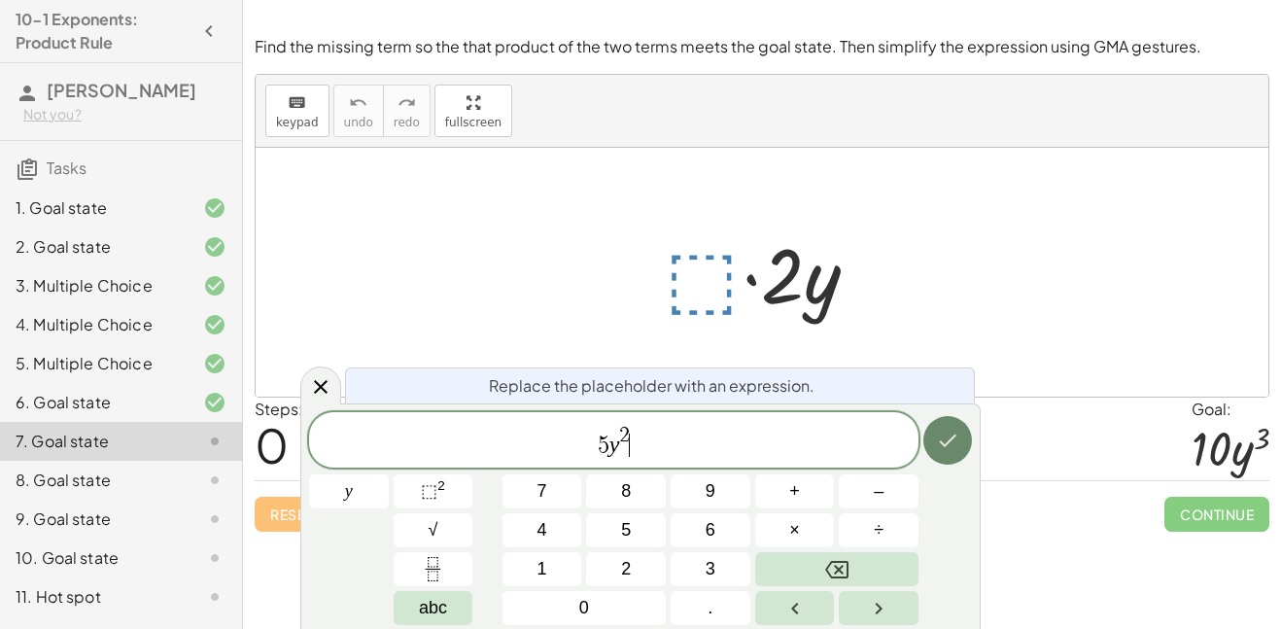
click at [939, 454] on button "Done" at bounding box center [948, 440] width 49 height 49
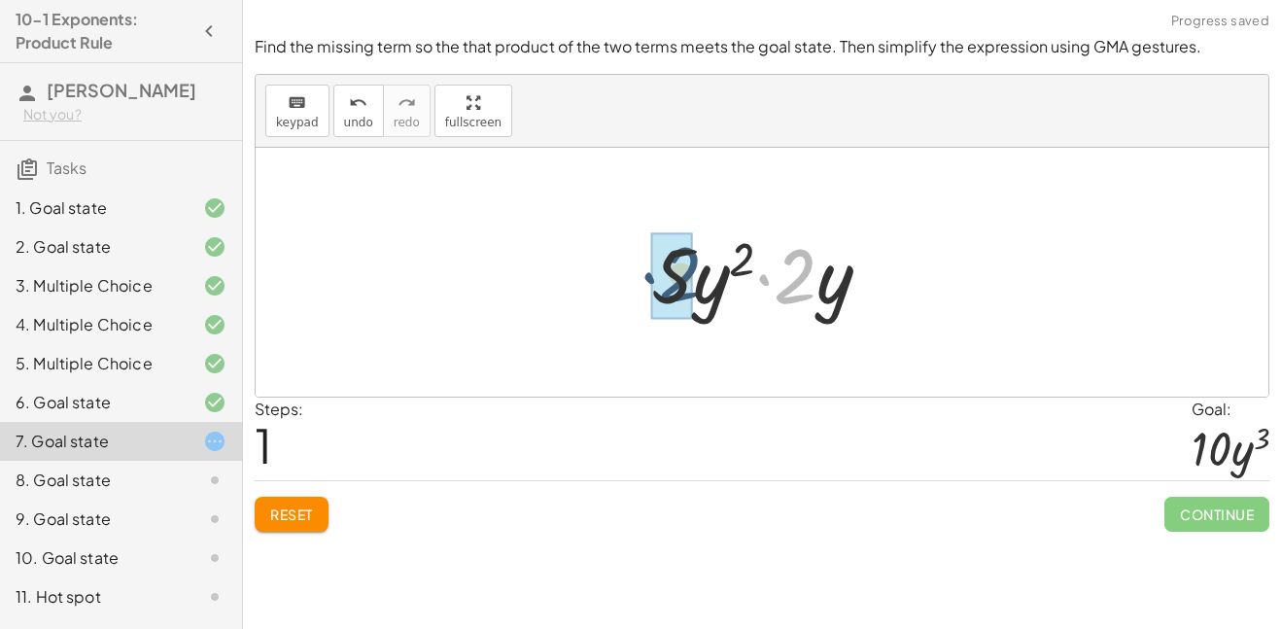
drag, startPoint x: 796, startPoint y: 297, endPoint x: 673, endPoint y: 296, distance: 123.5
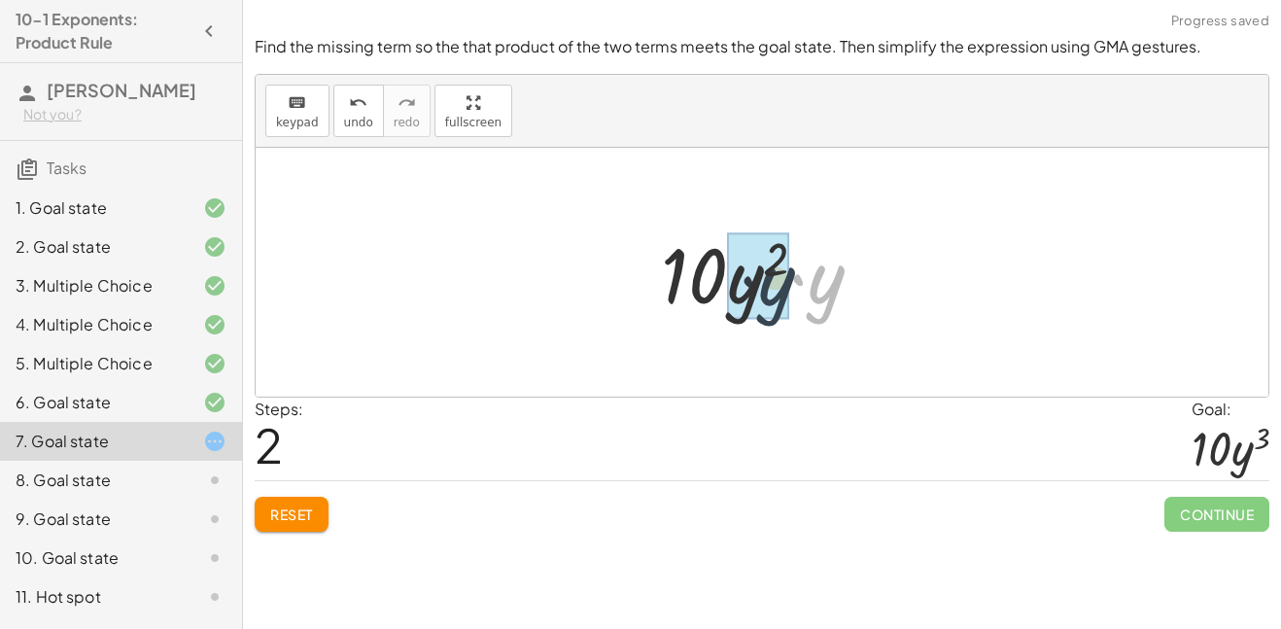
drag, startPoint x: 829, startPoint y: 296, endPoint x: 762, endPoint y: 298, distance: 67.1
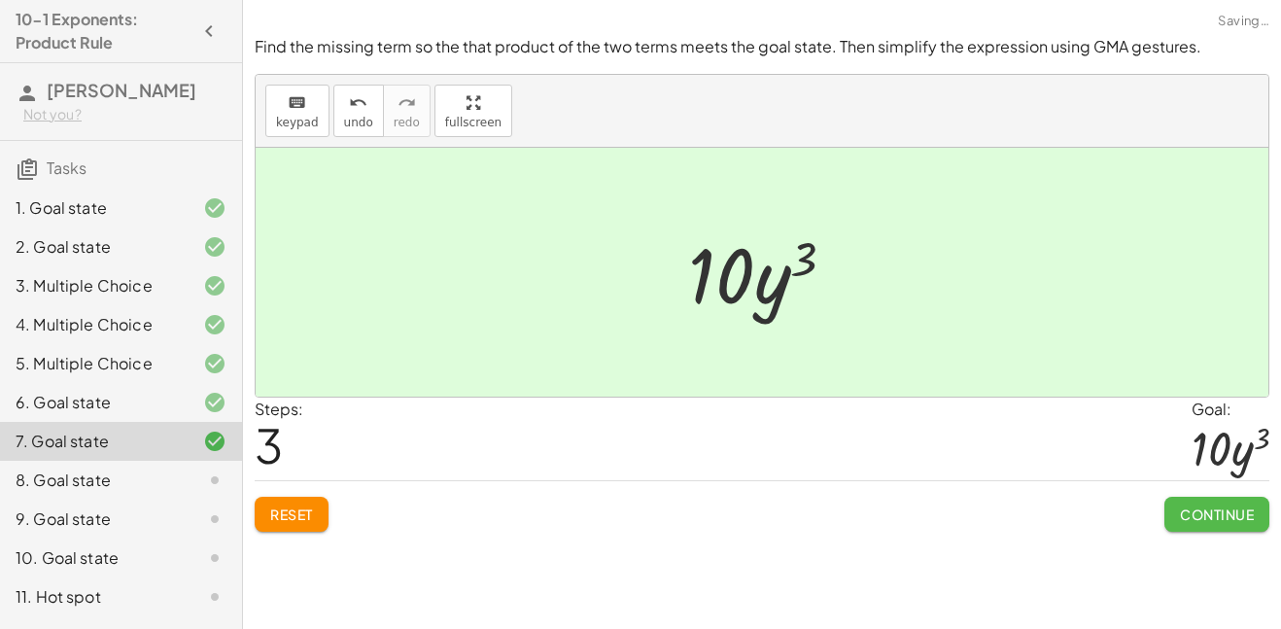
click at [1186, 513] on span "Continue" at bounding box center [1217, 514] width 74 height 17
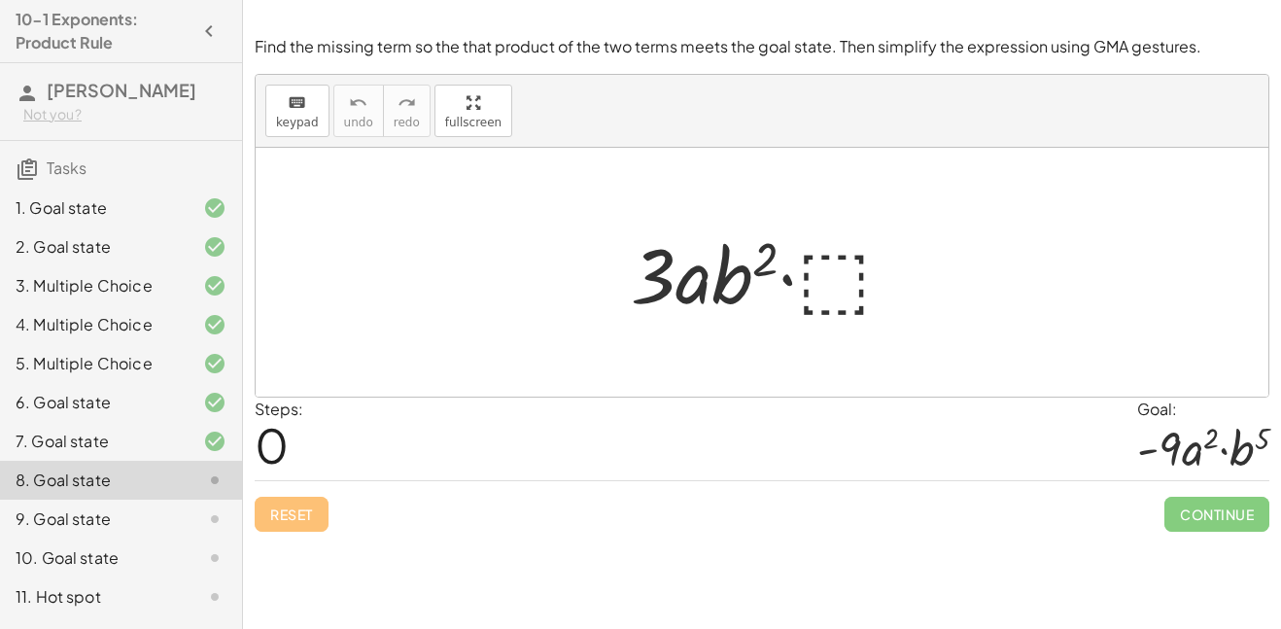
click at [844, 295] on div at bounding box center [769, 273] width 297 height 100
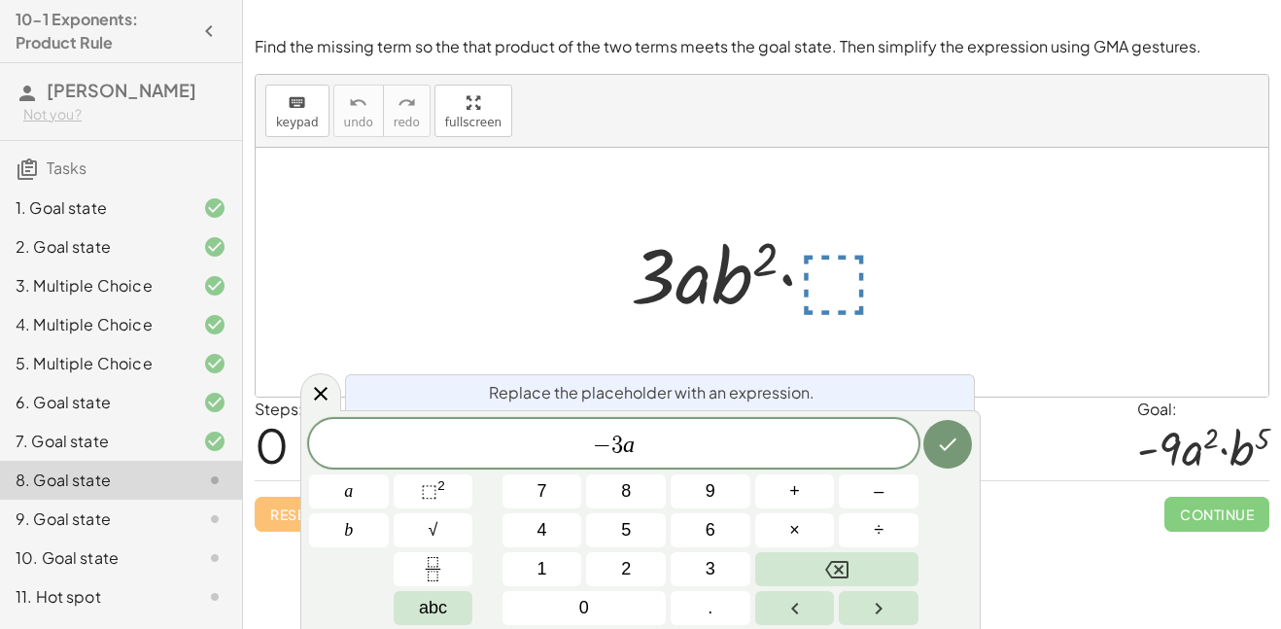
scroll to position [7, 0]
click at [429, 484] on span "⬚" at bounding box center [429, 490] width 17 height 19
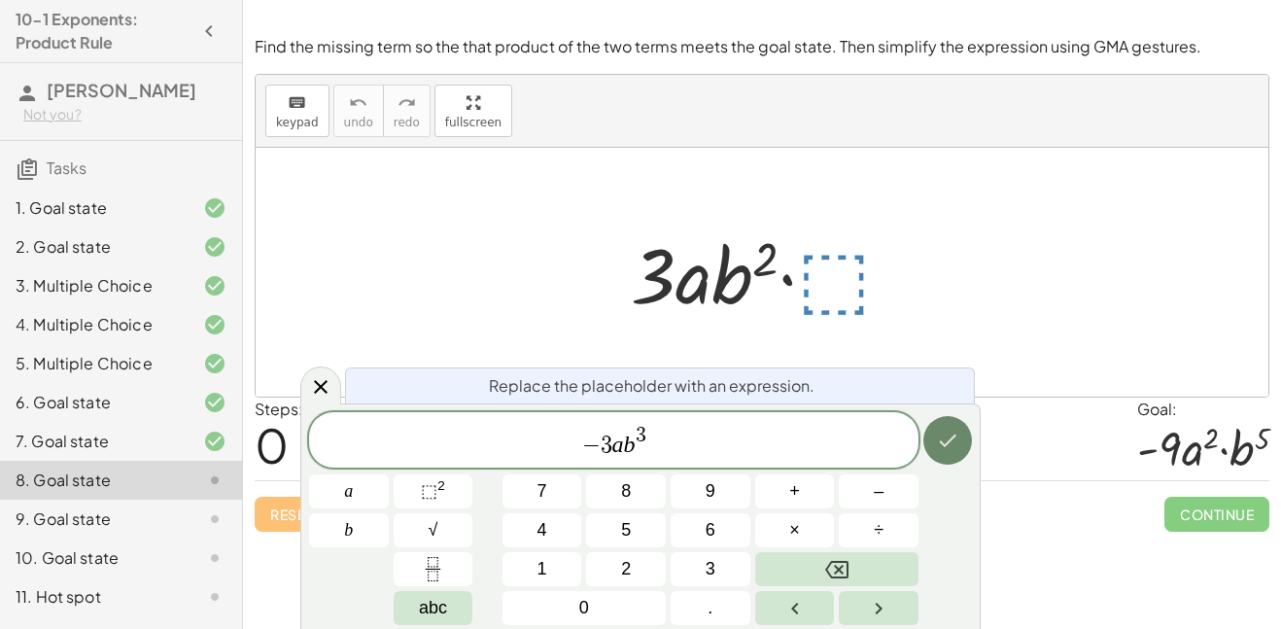
click at [942, 439] on icon "Done" at bounding box center [947, 440] width 23 height 23
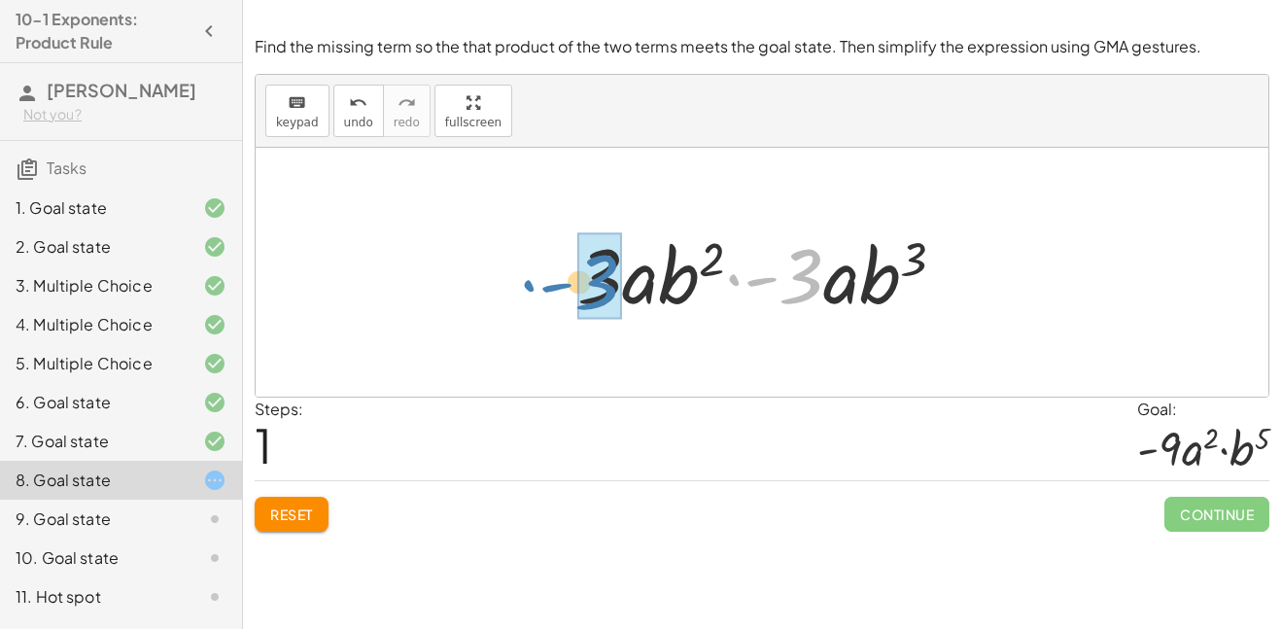
drag, startPoint x: 802, startPoint y: 296, endPoint x: 599, endPoint y: 301, distance: 203.3
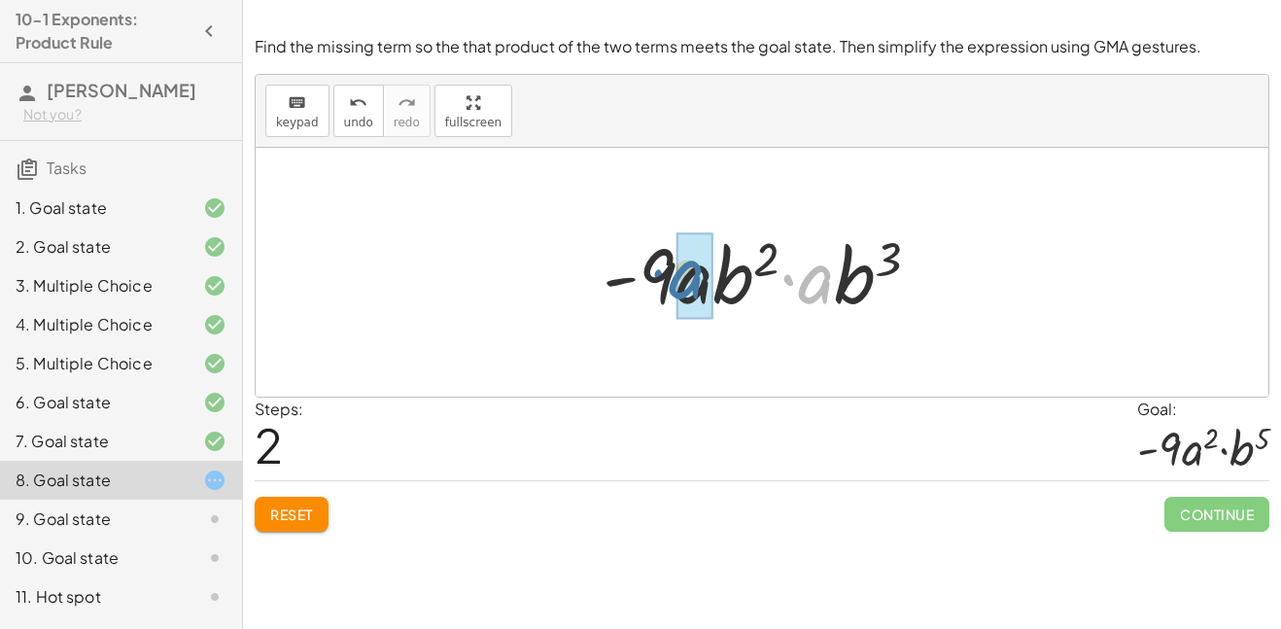
drag, startPoint x: 803, startPoint y: 292, endPoint x: 669, endPoint y: 289, distance: 134.2
click at [669, 289] on div at bounding box center [769, 273] width 353 height 100
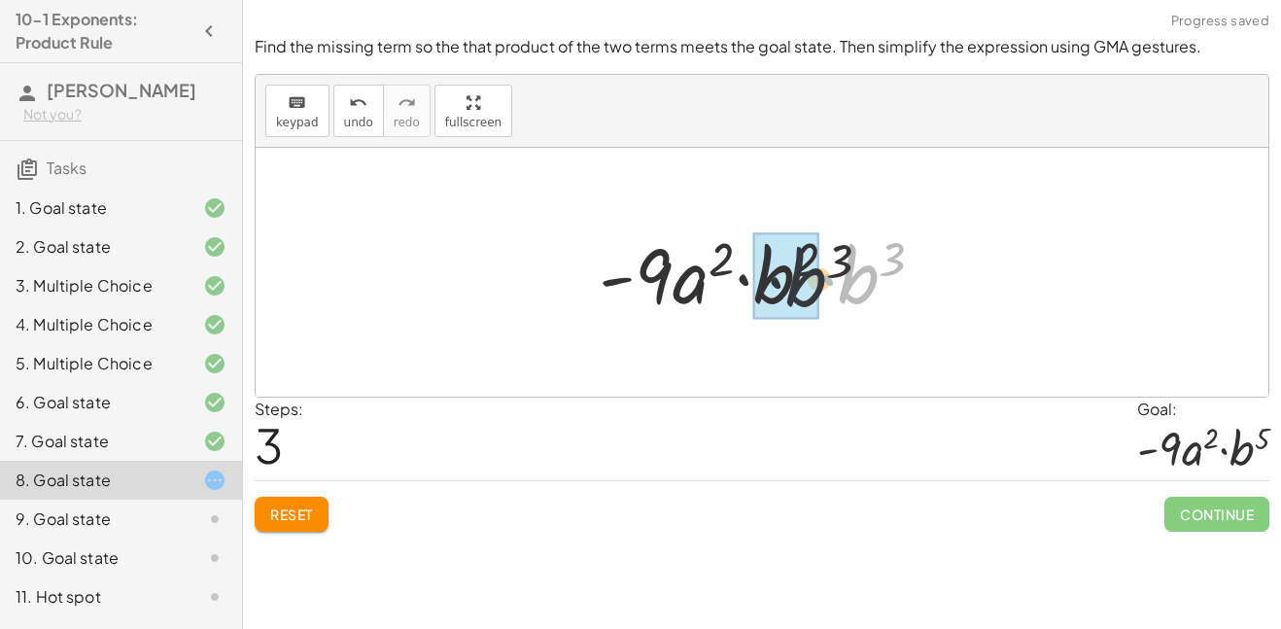
drag, startPoint x: 860, startPoint y: 286, endPoint x: 786, endPoint y: 288, distance: 73.9
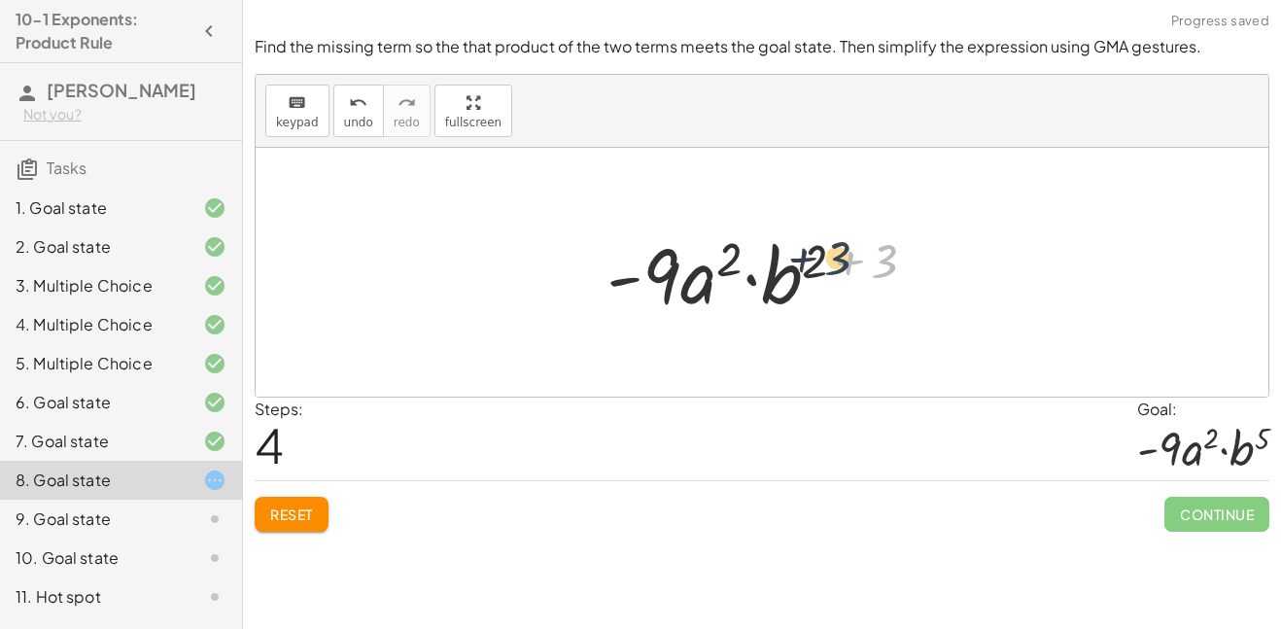
drag, startPoint x: 882, startPoint y: 265, endPoint x: 829, endPoint y: 262, distance: 52.6
click at [829, 262] on div at bounding box center [769, 273] width 344 height 100
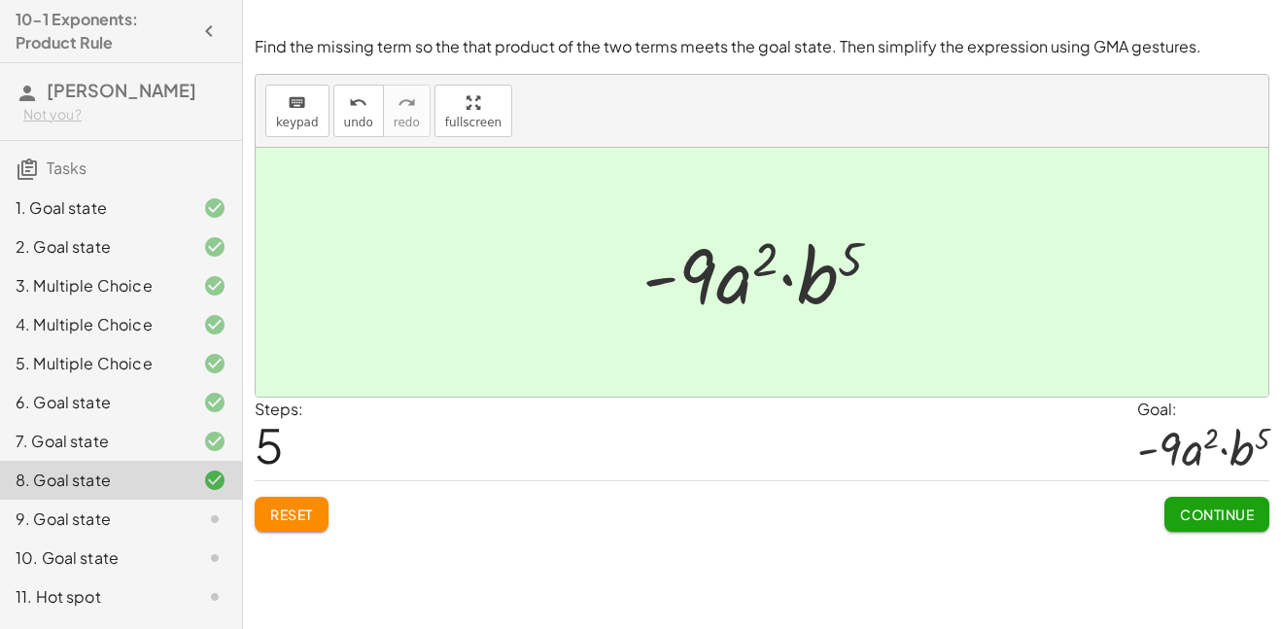
click at [1210, 521] on span "Continue" at bounding box center [1217, 514] width 74 height 17
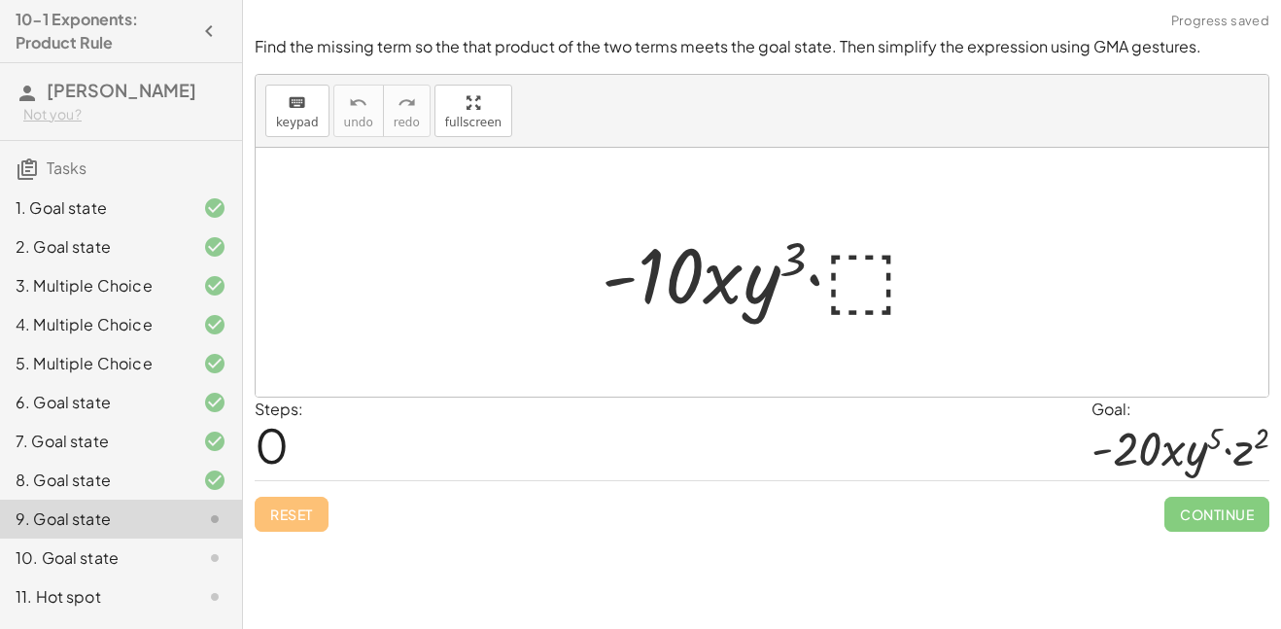
click at [862, 292] on div at bounding box center [769, 273] width 354 height 100
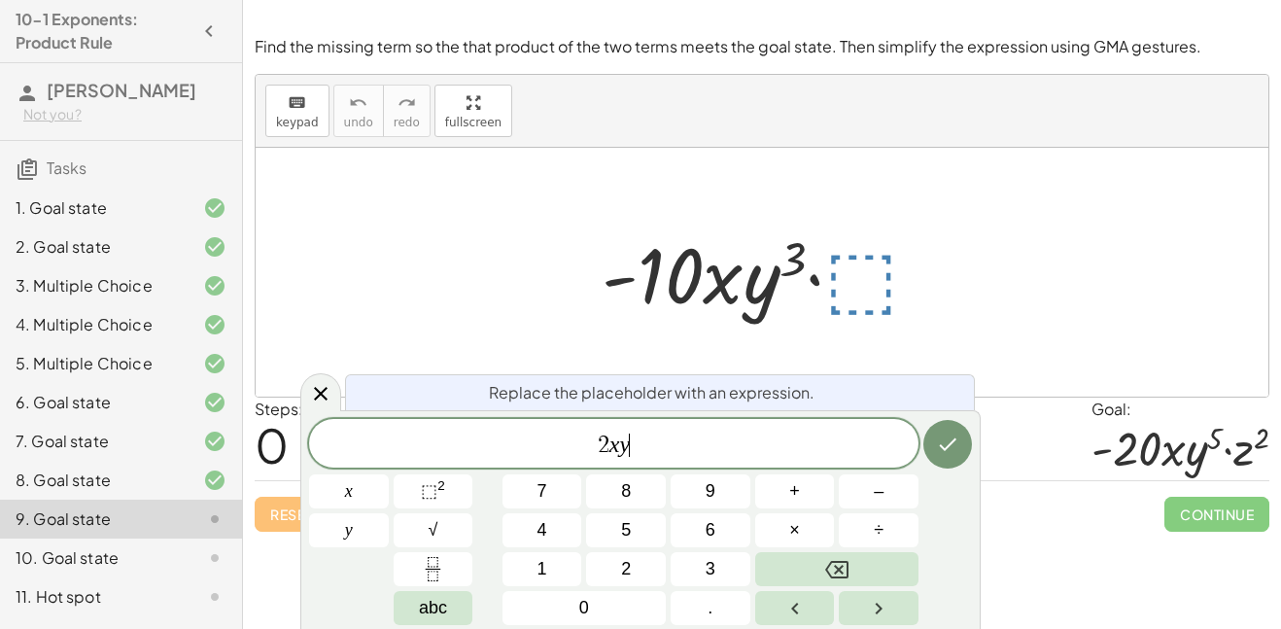
scroll to position [12, 0]
click at [438, 494] on span "⬚ 2" at bounding box center [433, 491] width 24 height 26
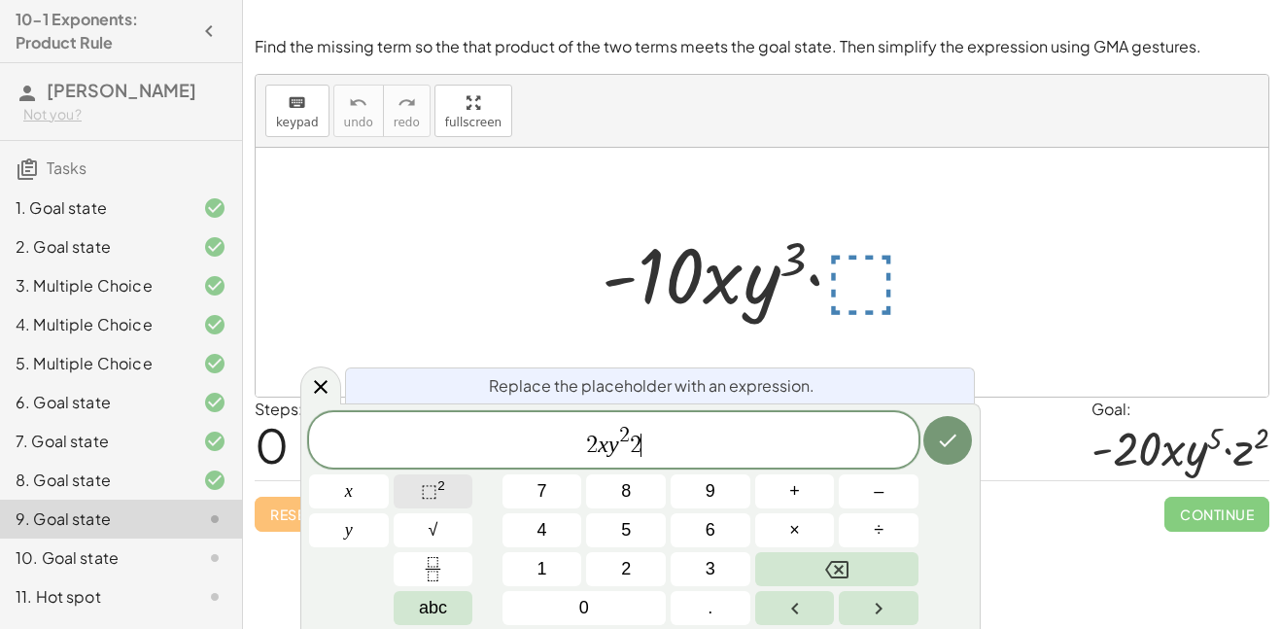
click at [457, 486] on button "⬚ 2" at bounding box center [434, 491] width 80 height 34
click at [603, 449] on span "2 x y 2 2 2 ​" at bounding box center [614, 441] width 610 height 35
click at [952, 443] on icon "Done" at bounding box center [947, 440] width 23 height 23
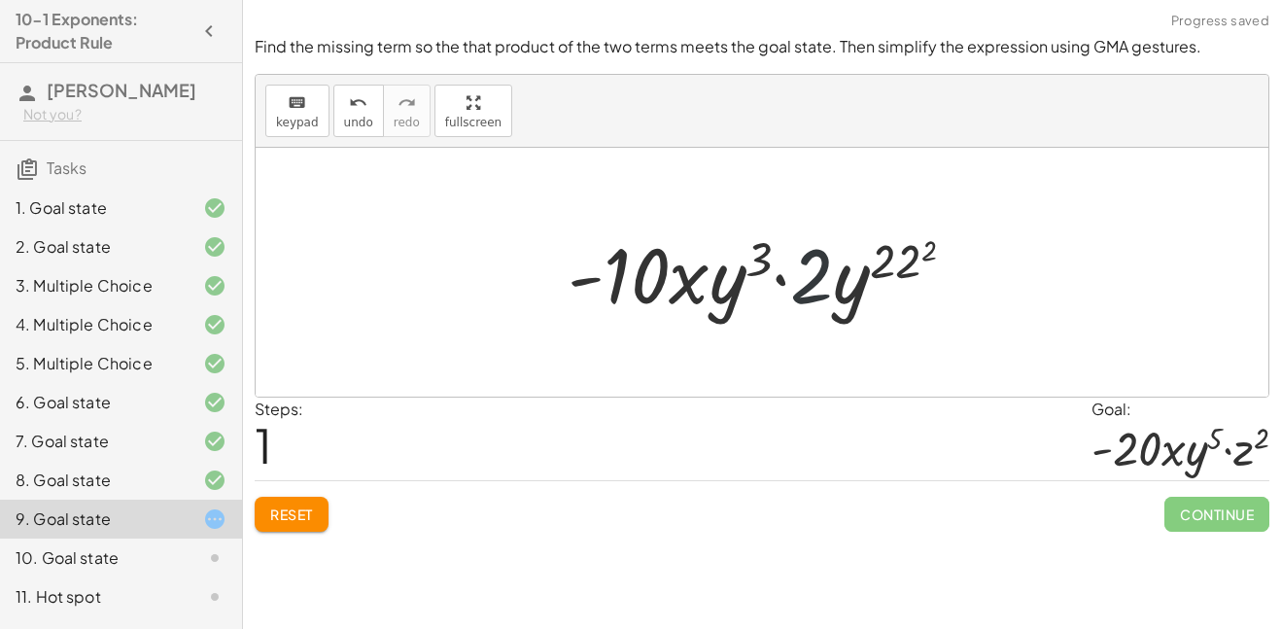
click at [811, 294] on div at bounding box center [769, 273] width 422 height 100
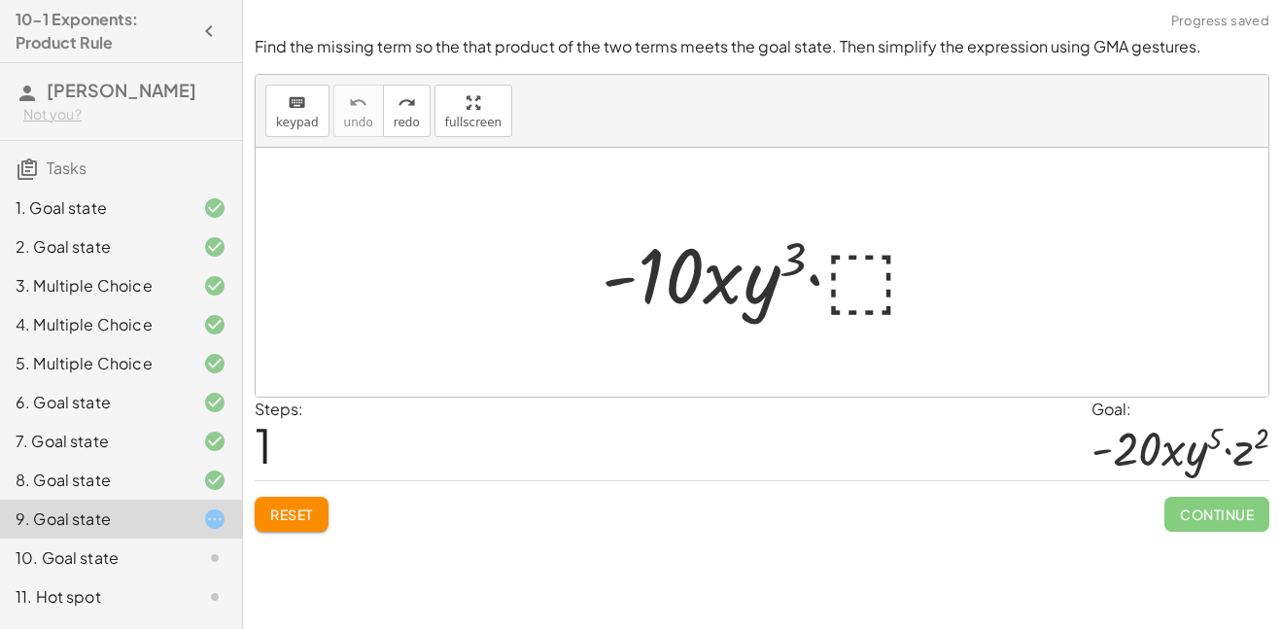
click at [862, 293] on div at bounding box center [769, 273] width 354 height 100
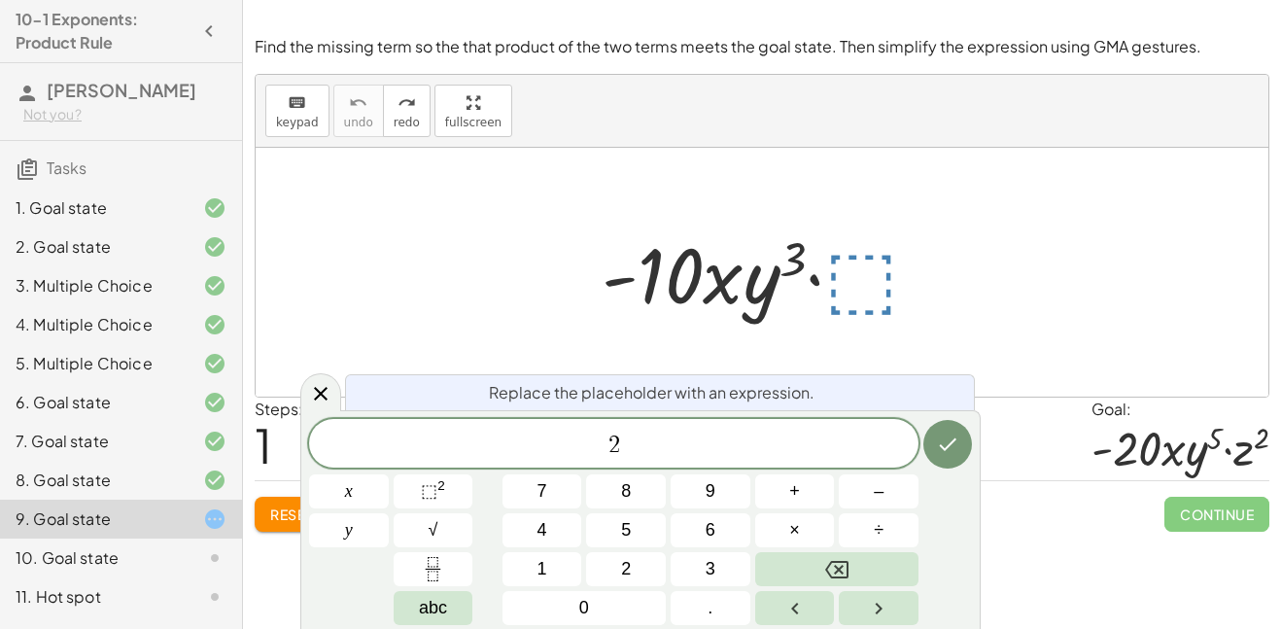
scroll to position [15, 0]
click at [459, 476] on button "⬚ 2" at bounding box center [434, 491] width 80 height 34
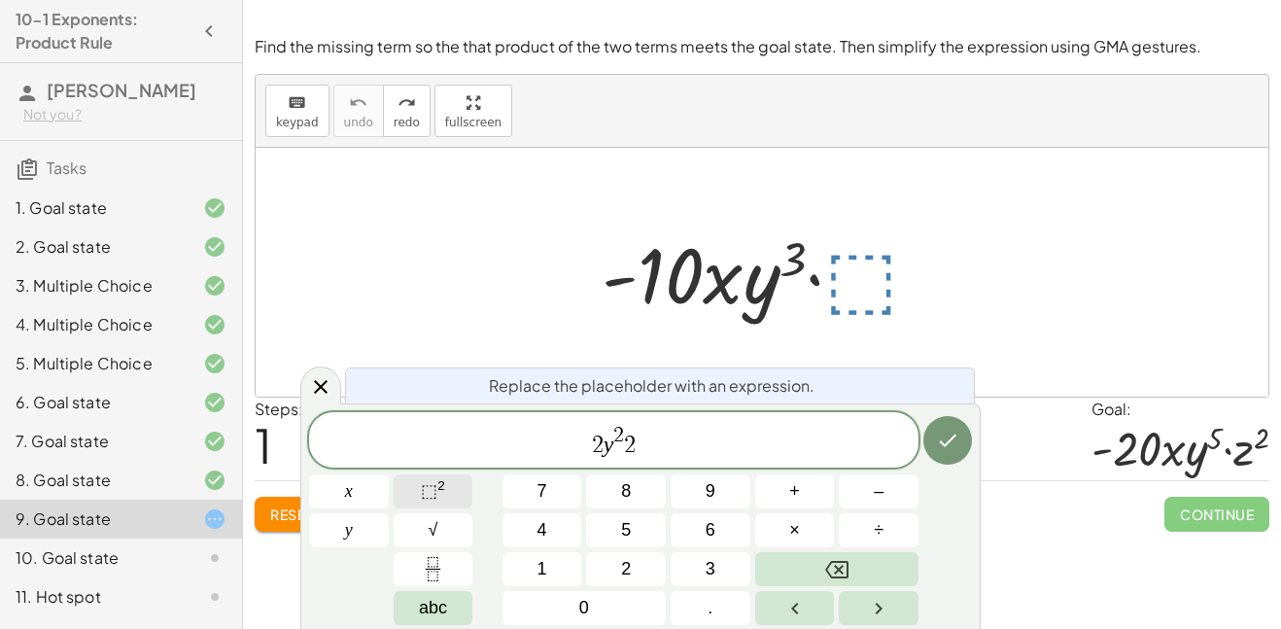
click at [447, 490] on button "⬚ 2" at bounding box center [434, 491] width 80 height 34
click at [946, 452] on button "Done" at bounding box center [948, 440] width 49 height 49
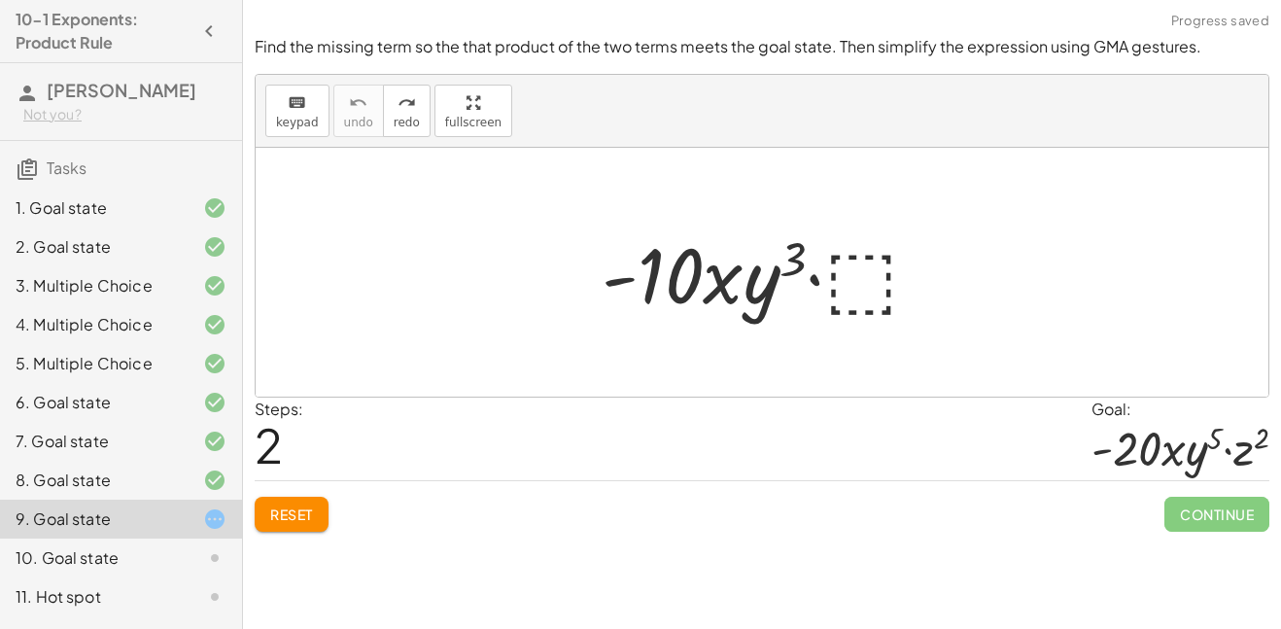
click at [859, 277] on div at bounding box center [769, 273] width 354 height 100
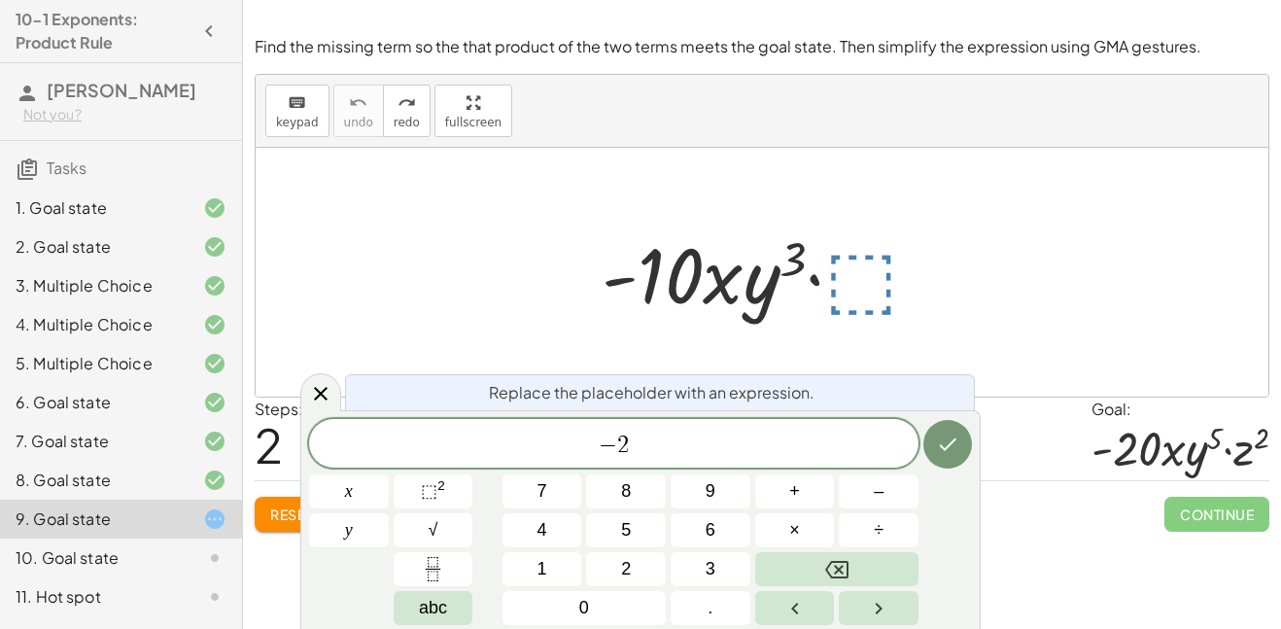
scroll to position [18, 0]
click at [412, 493] on button "⬚ 2" at bounding box center [434, 491] width 80 height 34
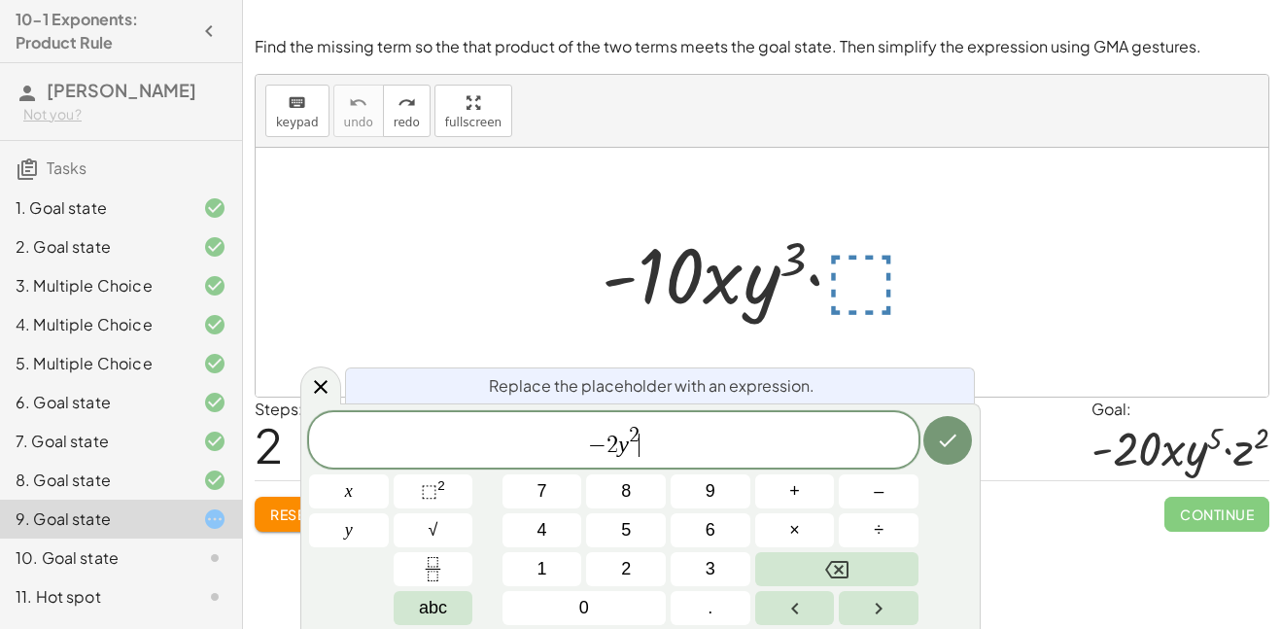
click at [603, 450] on span "−" at bounding box center [597, 445] width 18 height 23
click at [702, 429] on span "2 y 2 ​" at bounding box center [614, 441] width 610 height 35
click at [439, 502] on span "⬚ 2" at bounding box center [433, 491] width 24 height 26
click at [933, 443] on button "Done" at bounding box center [948, 440] width 49 height 49
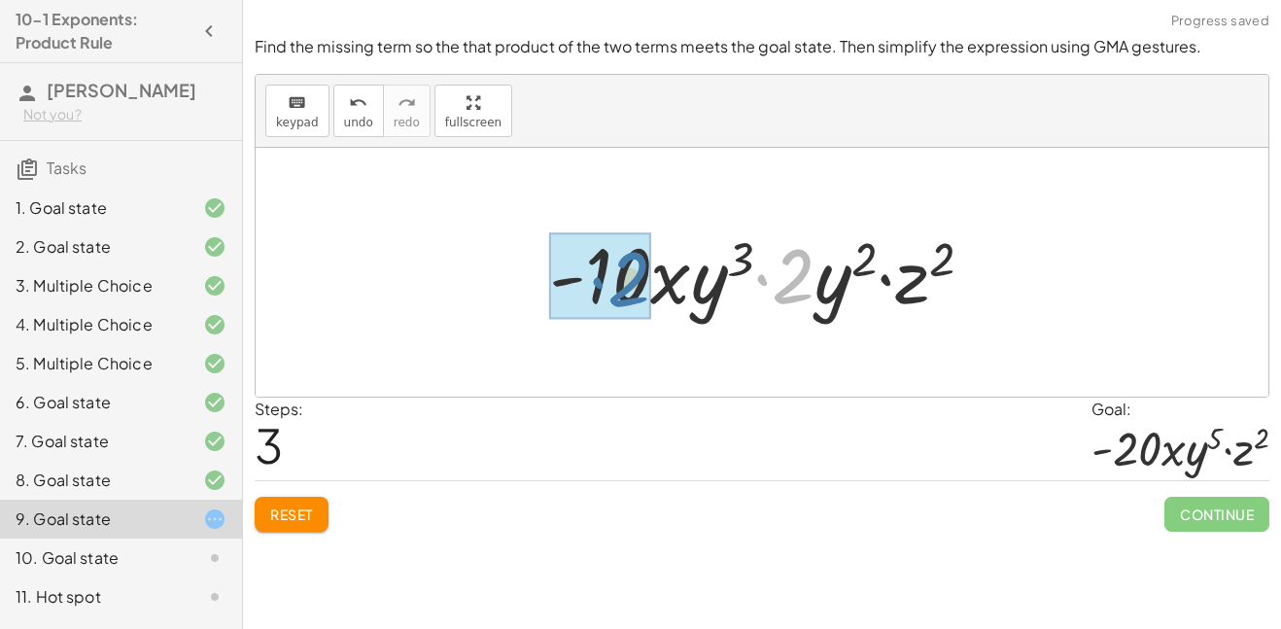
drag, startPoint x: 791, startPoint y: 292, endPoint x: 624, endPoint y: 295, distance: 167.2
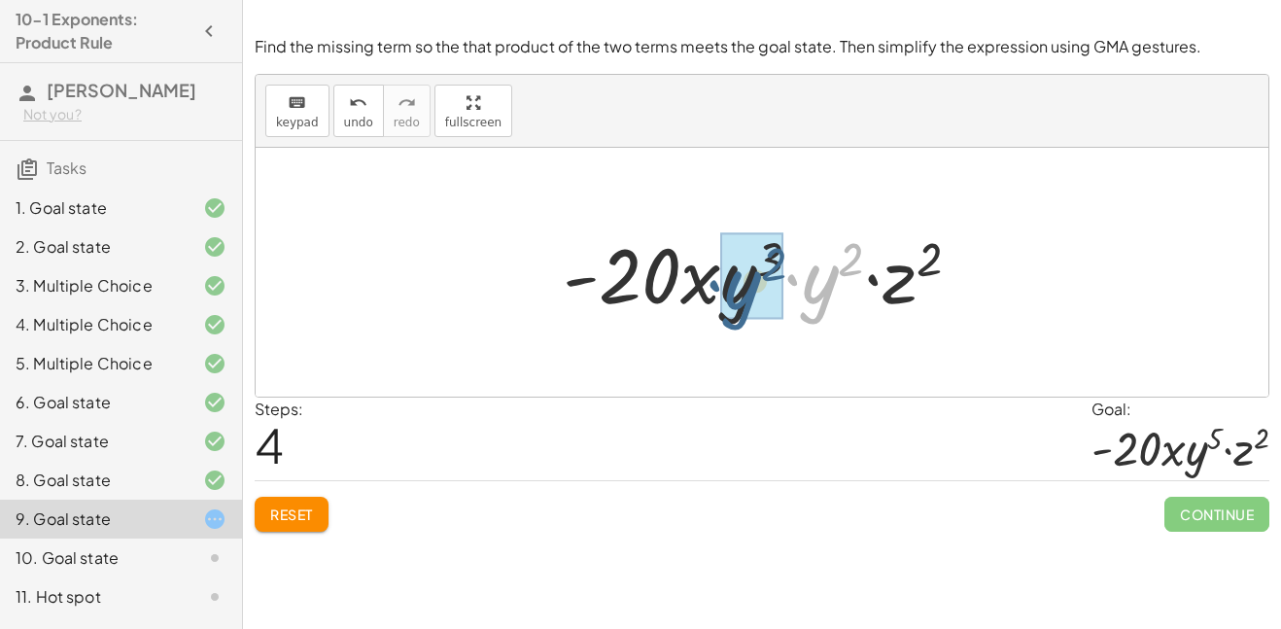
drag, startPoint x: 814, startPoint y: 291, endPoint x: 730, endPoint y: 293, distance: 83.6
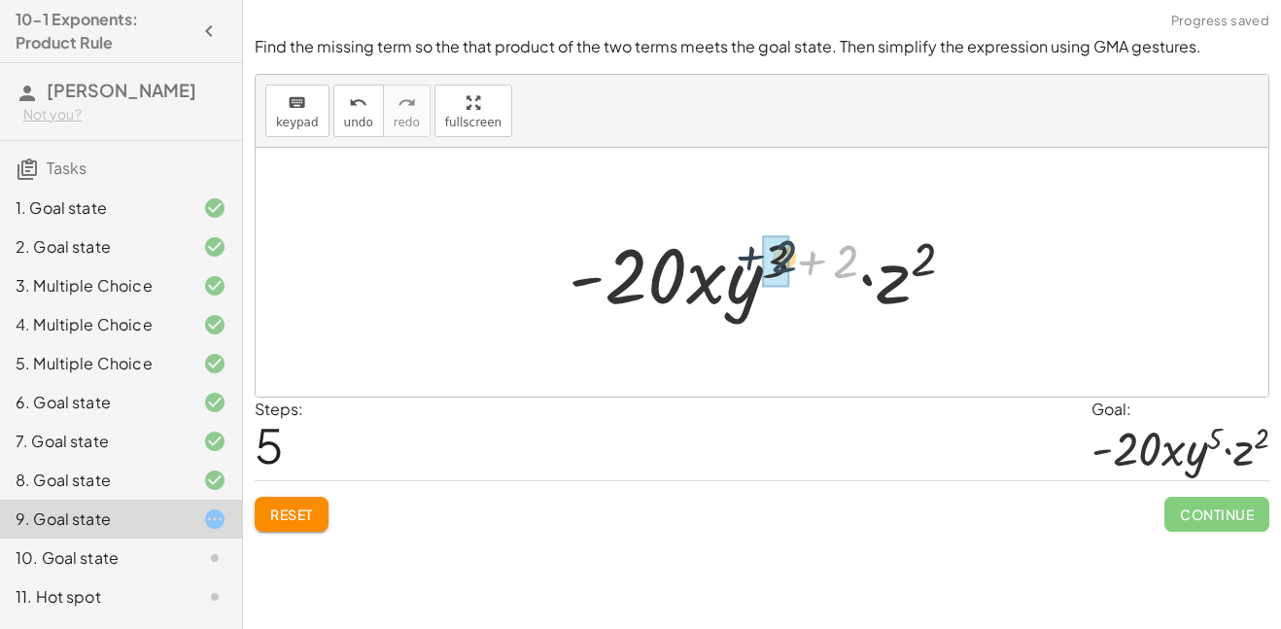
drag, startPoint x: 845, startPoint y: 269, endPoint x: 779, endPoint y: 265, distance: 66.2
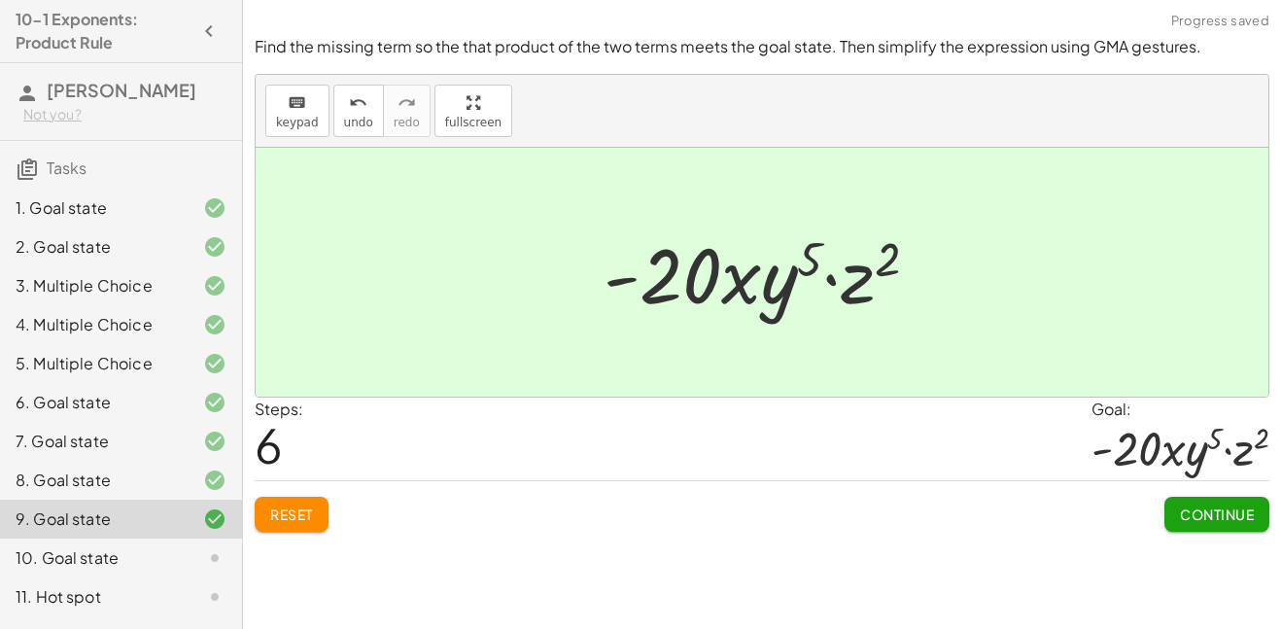
click at [1236, 518] on span "Continue" at bounding box center [1217, 514] width 74 height 17
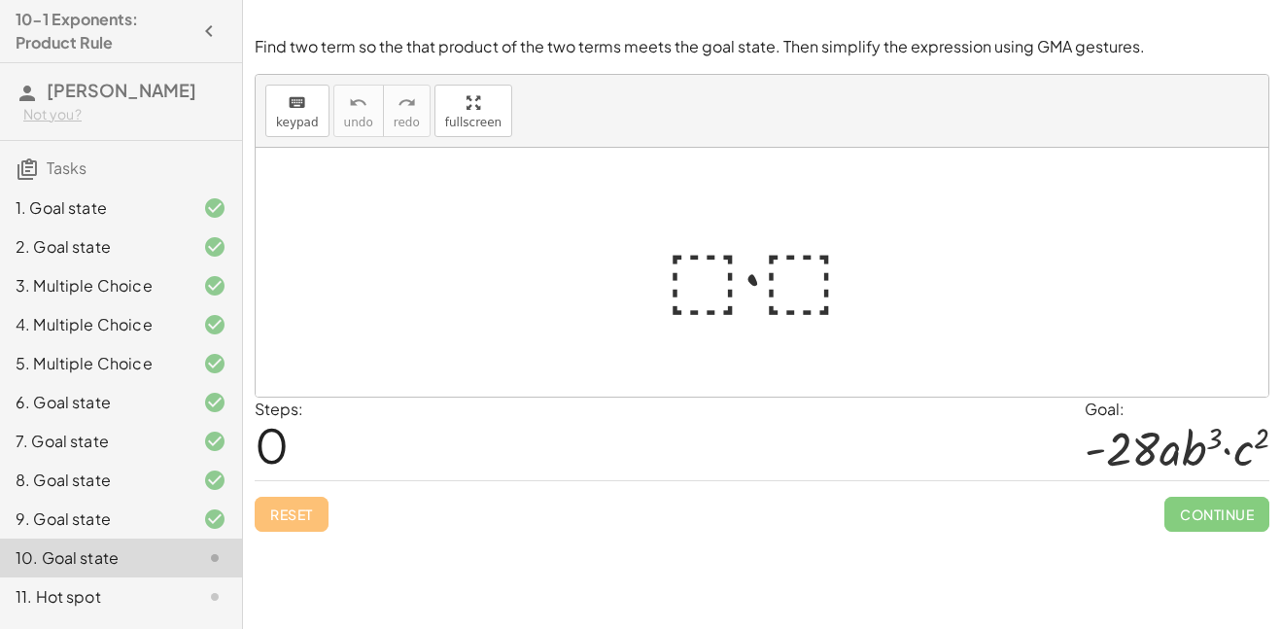
click at [710, 267] on div at bounding box center [769, 273] width 227 height 100
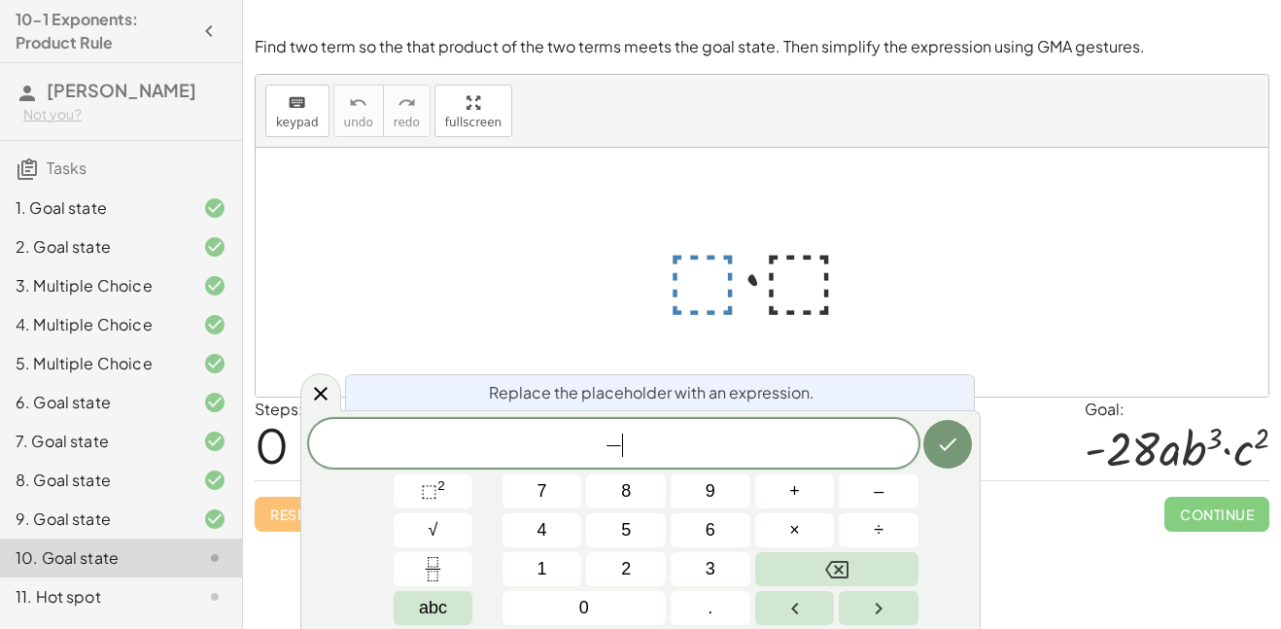
scroll to position [22, 0]
click at [449, 491] on button "⬚ 2" at bounding box center [434, 491] width 80 height 34
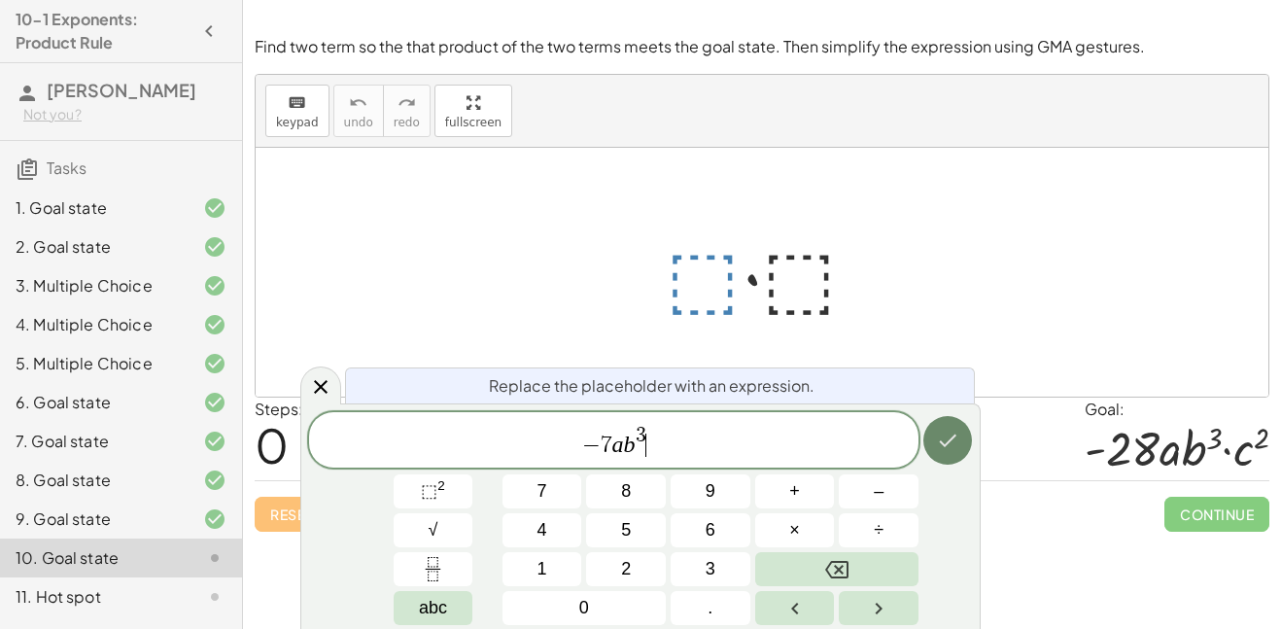
click at [952, 449] on icon "Done" at bounding box center [947, 440] width 23 height 23
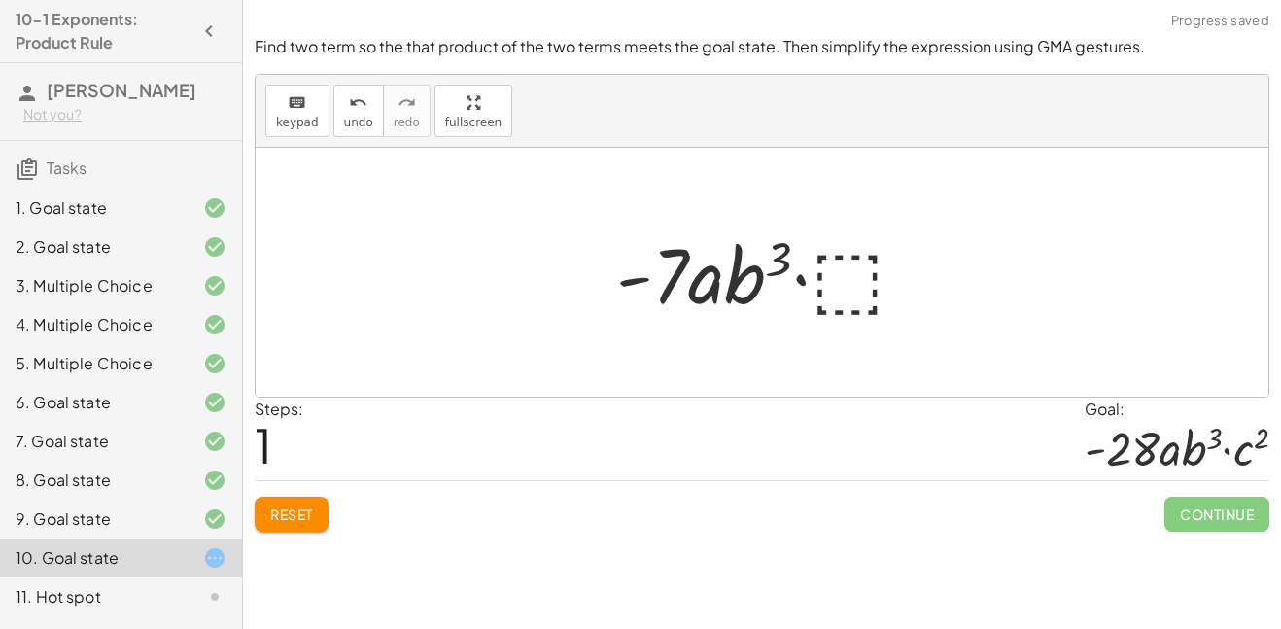
click at [847, 290] on div at bounding box center [770, 273] width 326 height 100
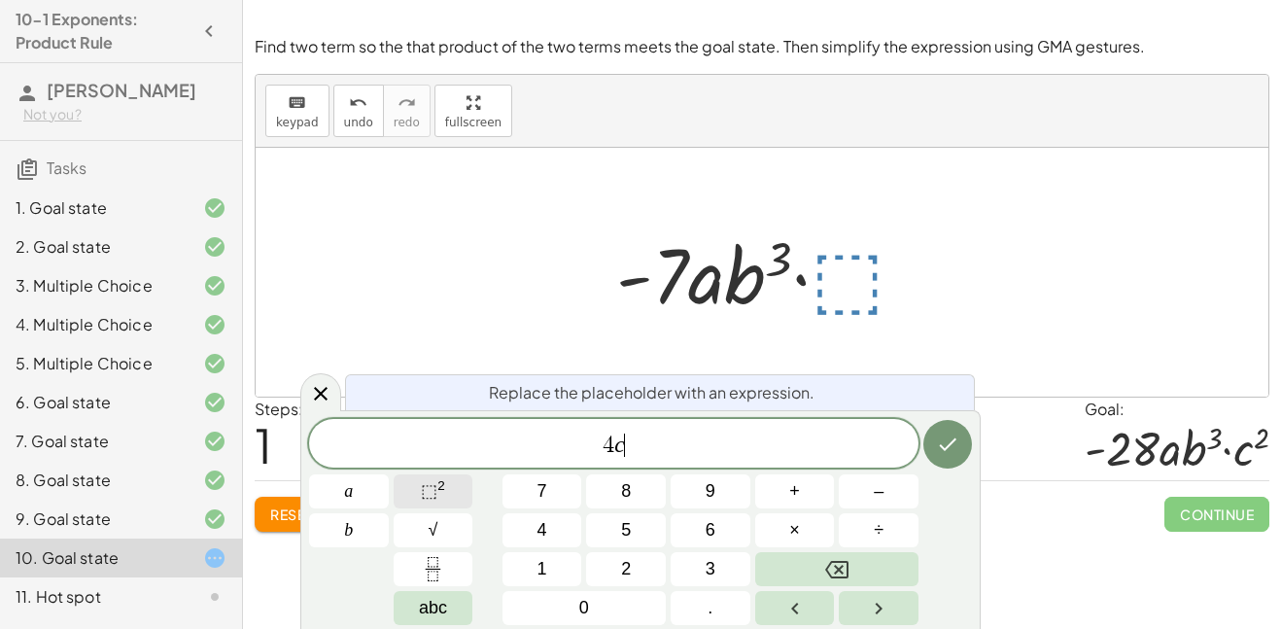
click at [436, 497] on span "⬚" at bounding box center [429, 490] width 17 height 19
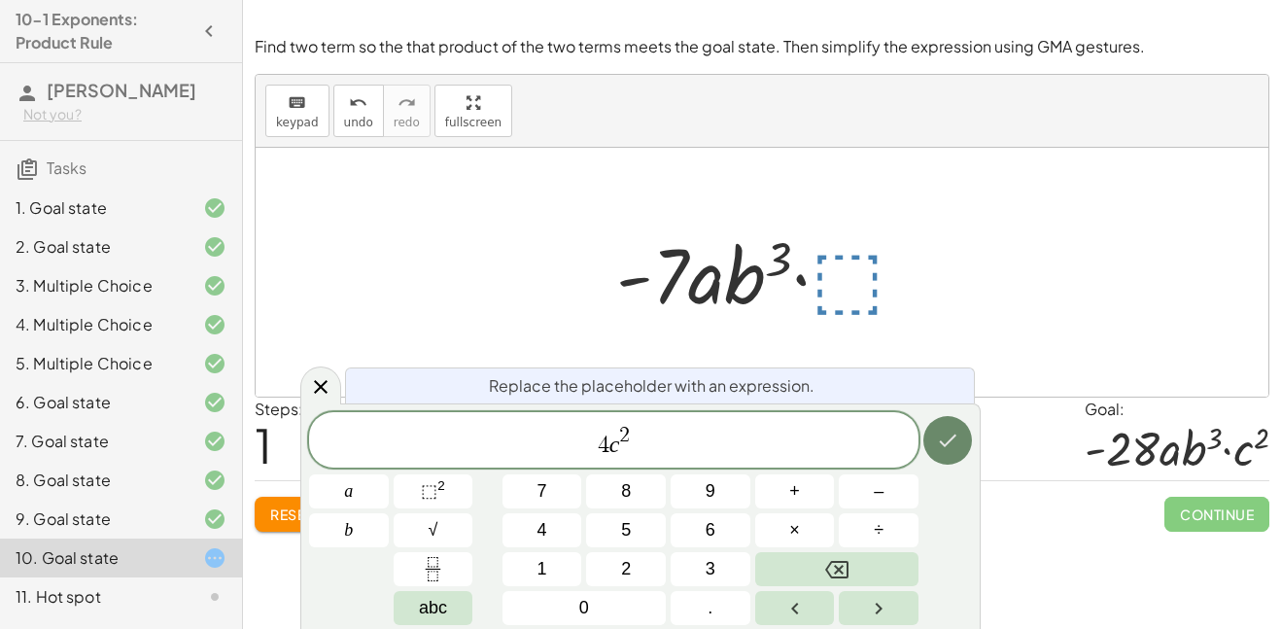
click at [948, 436] on icon "Done" at bounding box center [947, 440] width 23 height 23
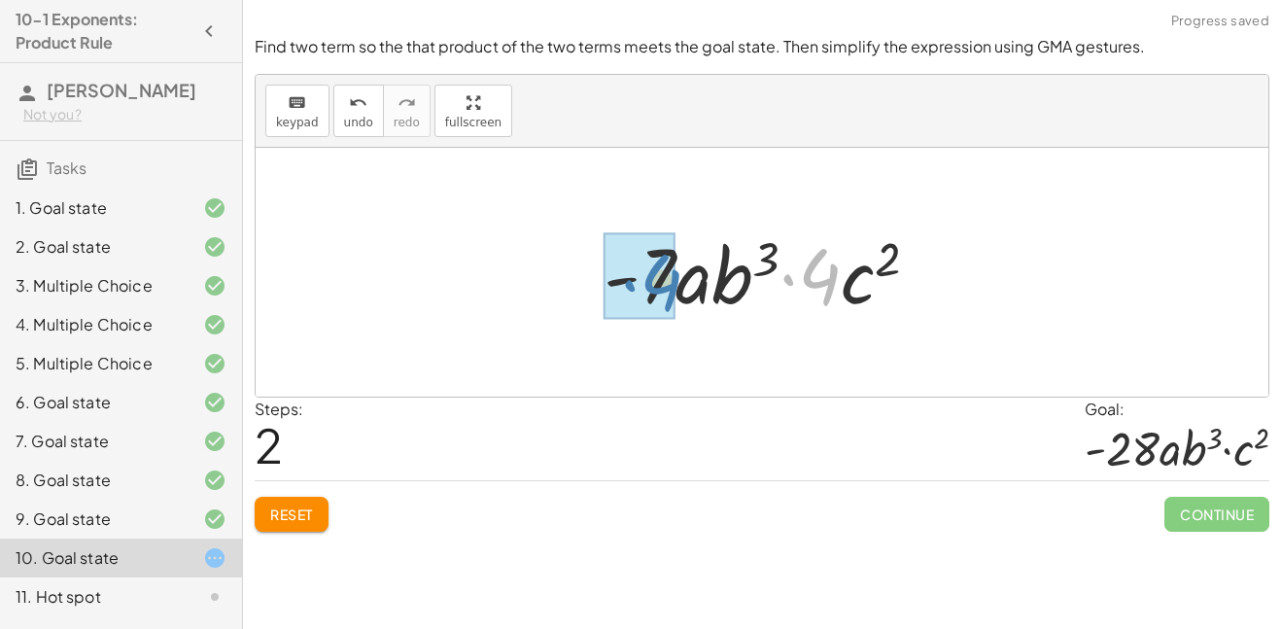
drag, startPoint x: 826, startPoint y: 283, endPoint x: 666, endPoint y: 289, distance: 160.5
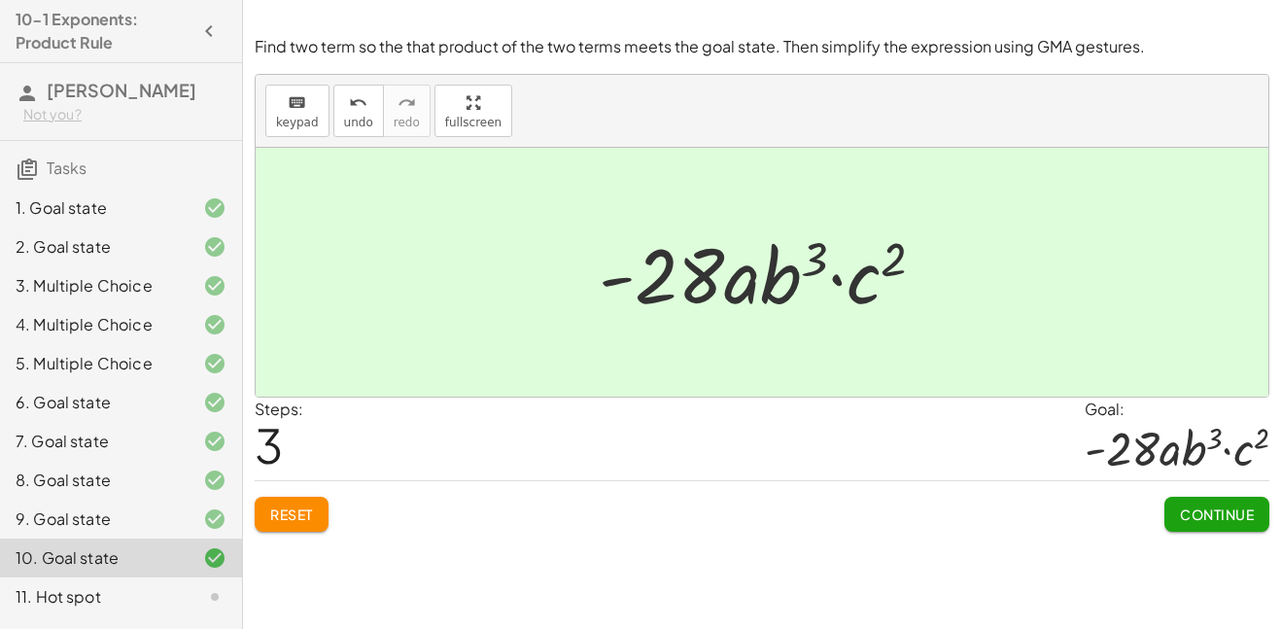
click at [1183, 520] on span "Continue" at bounding box center [1217, 514] width 74 height 17
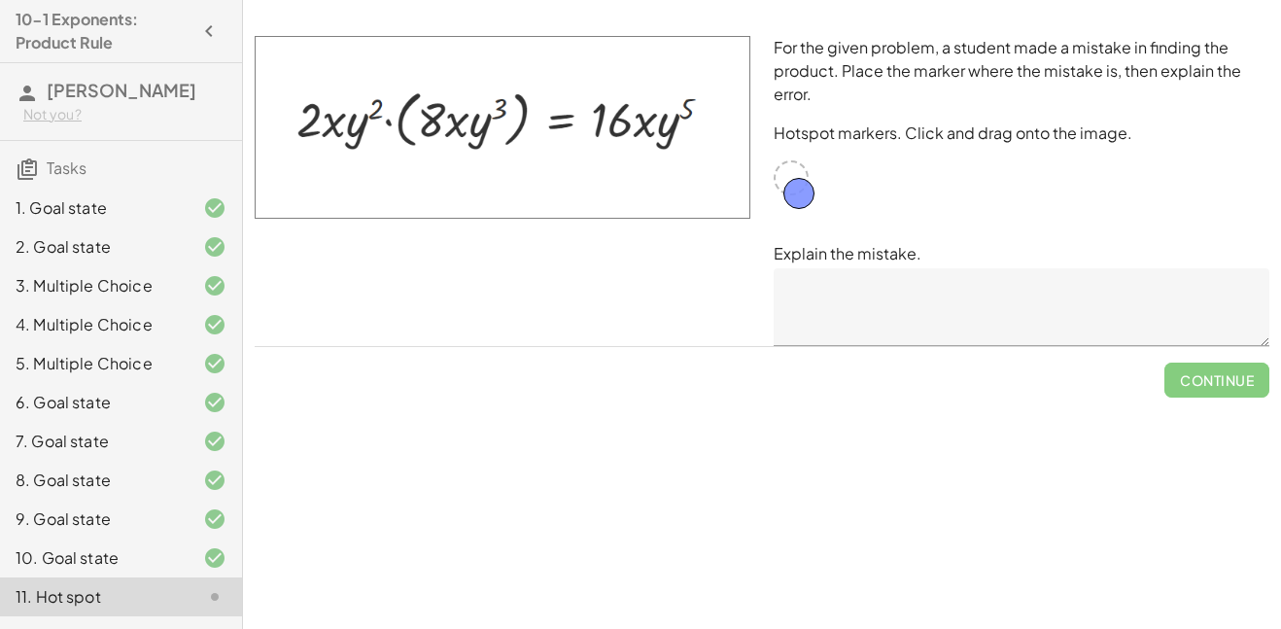
drag, startPoint x: 792, startPoint y: 178, endPoint x: 800, endPoint y: 195, distance: 19.1
click at [850, 192] on div "For the given problem, a student made a mistake in finding the product. Place t…" at bounding box center [1021, 190] width 519 height 333
click at [801, 219] on div "For the given problem, a student made a mistake in finding the product. Place t…" at bounding box center [1021, 190] width 519 height 333
click at [794, 187] on div at bounding box center [791, 177] width 35 height 35
